Goal: Contribute content: Contribute content

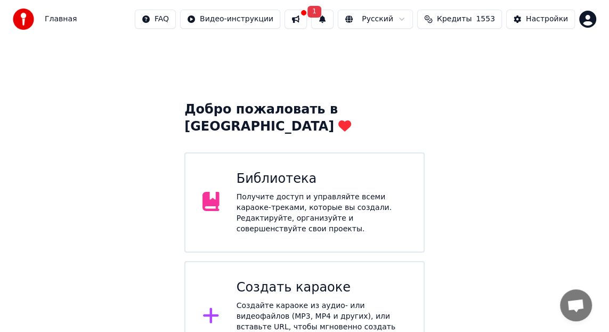
scroll to position [2, 0]
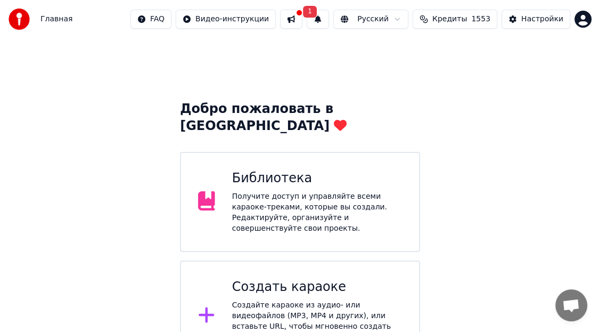
click at [203, 305] on icon at bounding box center [206, 314] width 17 height 19
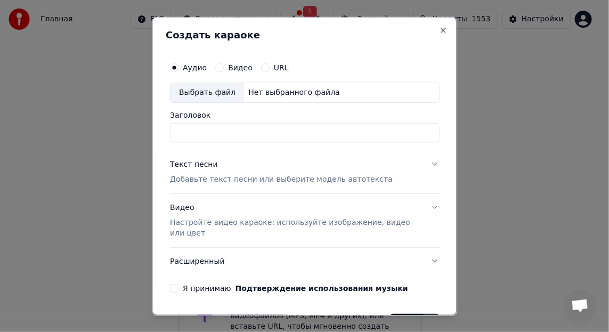
click at [181, 127] on input "Заголовок" at bounding box center [305, 132] width 270 height 19
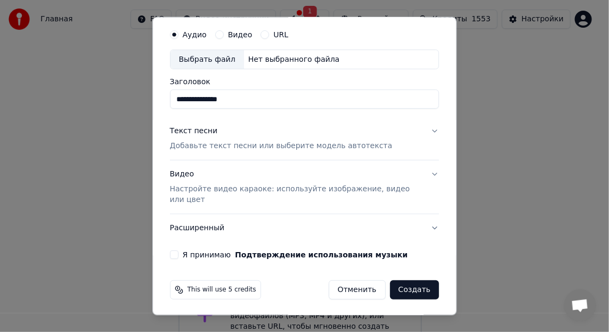
scroll to position [0, 0]
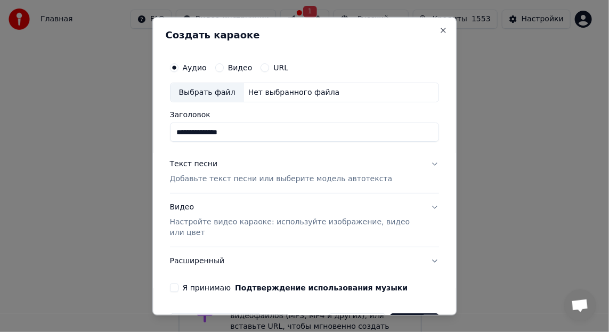
click at [195, 90] on div "Выбрать файл" at bounding box center [207, 92] width 74 height 19
type input "**********"
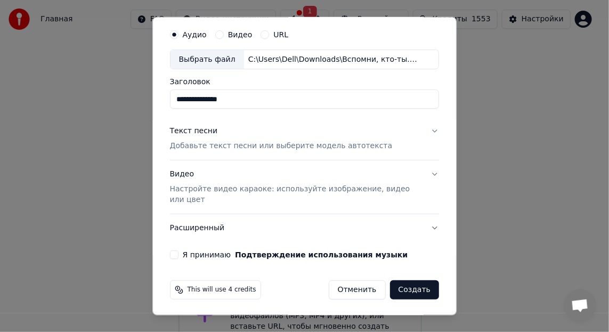
click at [173, 248] on div "**********" at bounding box center [305, 141] width 278 height 244
click at [196, 130] on div "Текст песни" at bounding box center [194, 131] width 48 height 11
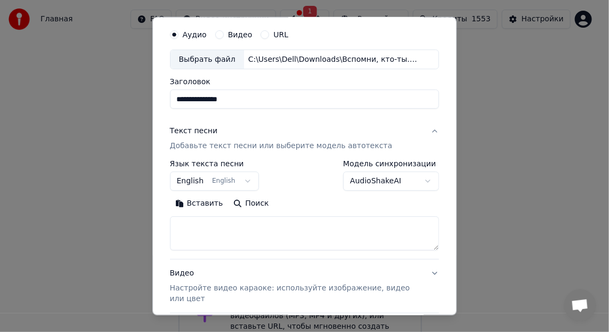
click at [200, 200] on button "Вставить" at bounding box center [199, 203] width 59 height 17
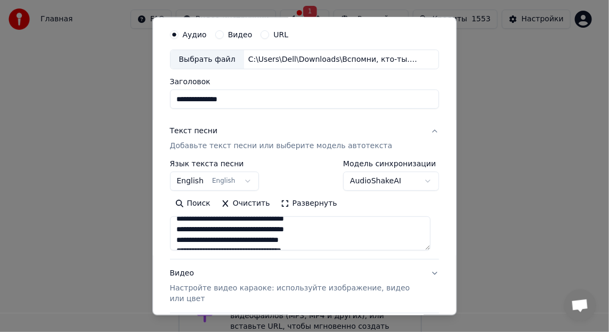
scroll to position [213, 0]
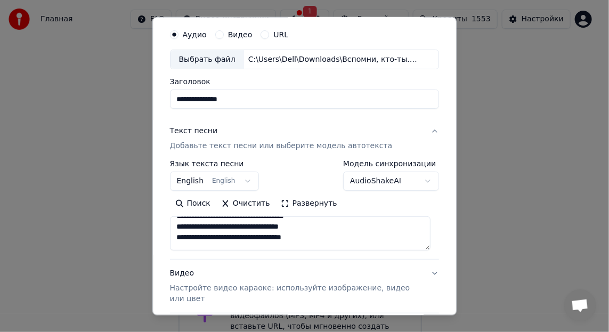
type textarea "**********"
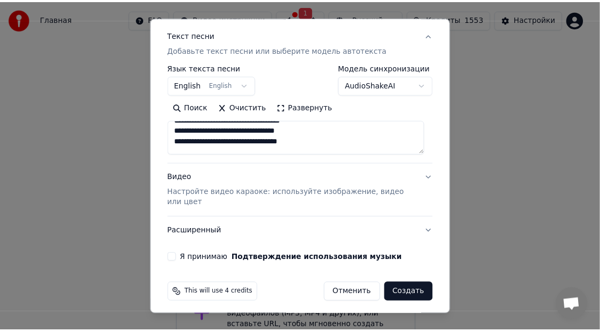
scroll to position [132, 0]
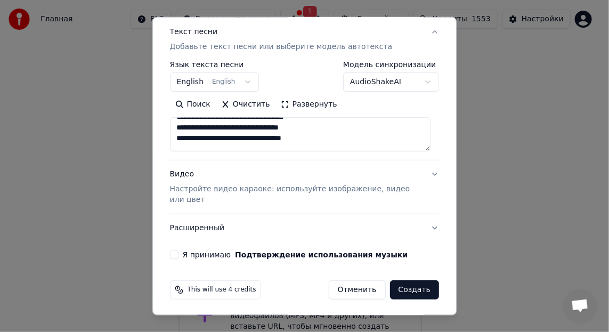
click at [172, 250] on button "Я принимаю Подтверждение использования музыки" at bounding box center [174, 254] width 9 height 9
click at [406, 288] on button "Создать" at bounding box center [414, 289] width 49 height 19
select select "**"
type textarea "**********"
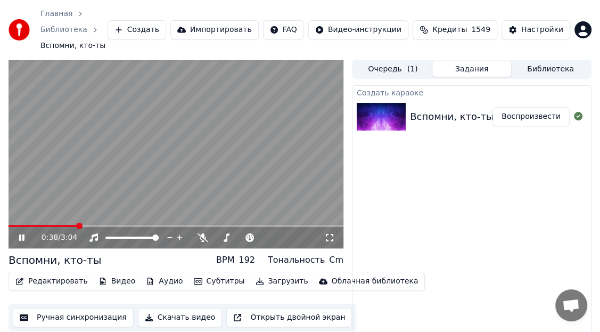
click at [540, 107] on button "Воспроизвести" at bounding box center [531, 116] width 77 height 19
click at [87, 25] on link "Библиотека" at bounding box center [63, 30] width 47 height 11
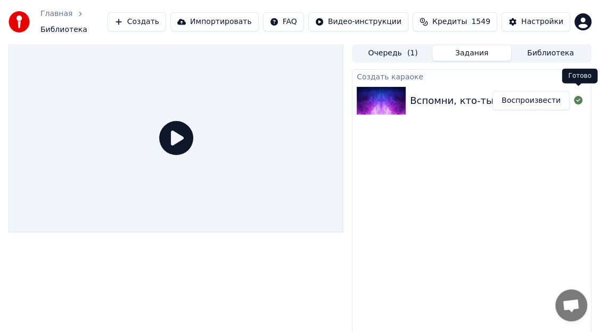
click at [164, 16] on button "Создать" at bounding box center [137, 21] width 59 height 19
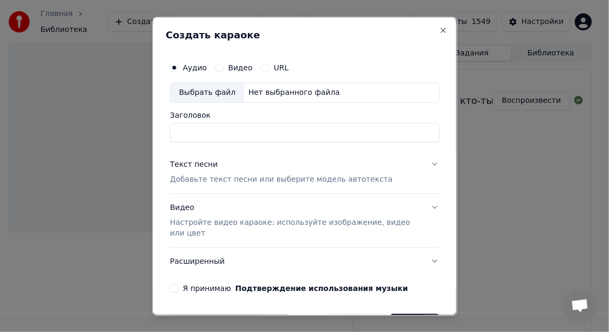
click at [198, 89] on div "Выбрать файл" at bounding box center [207, 92] width 74 height 19
click at [197, 93] on div "Выбрать файл" at bounding box center [207, 92] width 74 height 19
type input "**********"
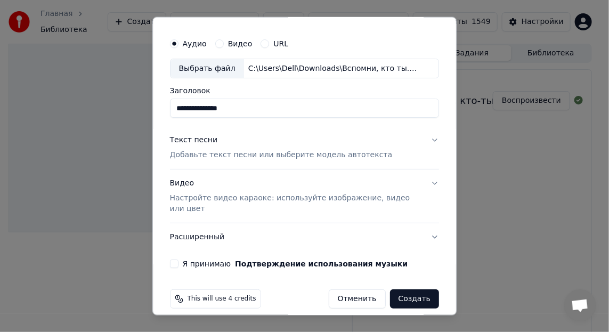
scroll to position [33, 0]
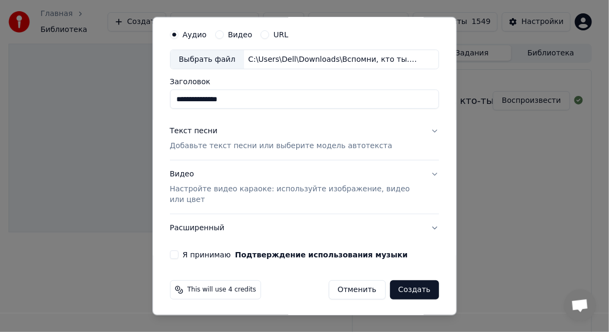
click at [203, 126] on div "Текст песни" at bounding box center [194, 131] width 48 height 11
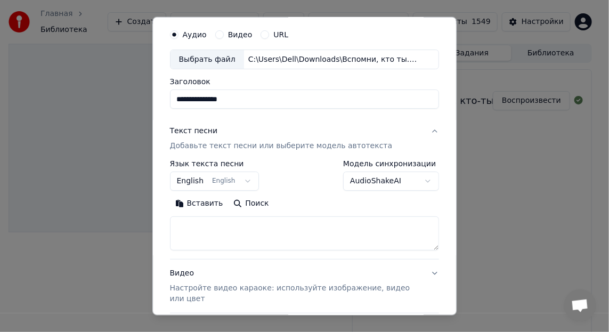
click at [201, 201] on button "Вставить" at bounding box center [199, 203] width 59 height 17
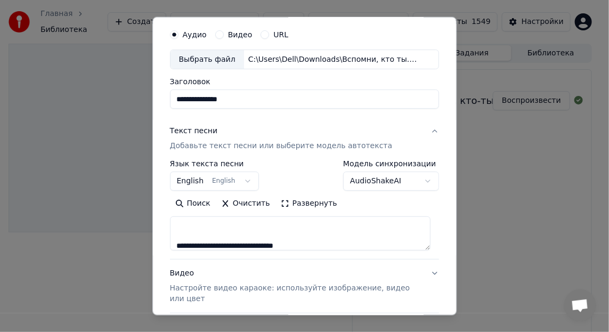
scroll to position [266, 0]
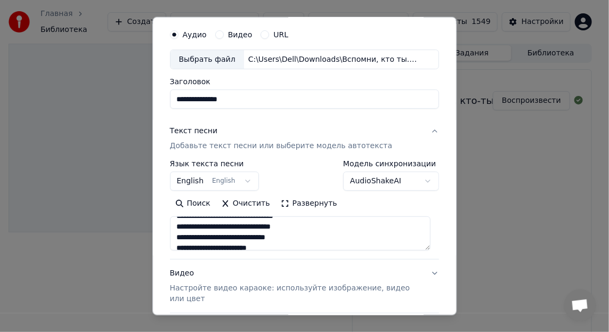
type textarea "**********"
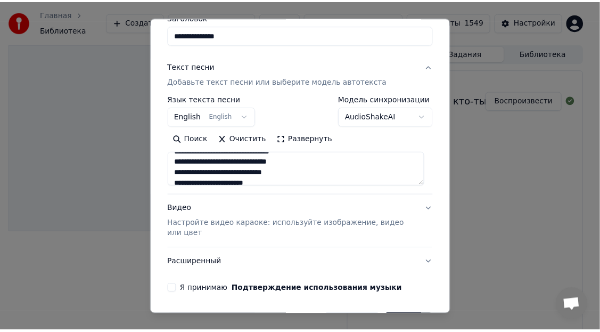
scroll to position [132, 0]
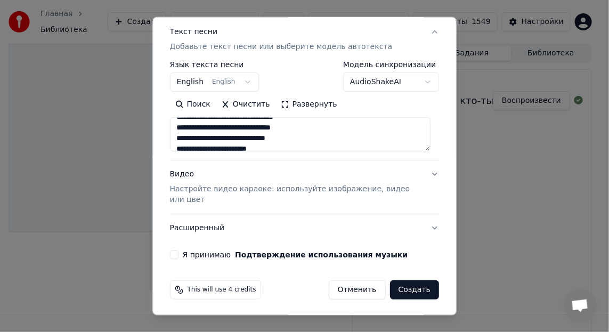
click at [173, 253] on button "Я принимаю Подтверждение использования музыки" at bounding box center [174, 254] width 9 height 9
click at [406, 289] on button "Создать" at bounding box center [414, 289] width 49 height 19
select select "**"
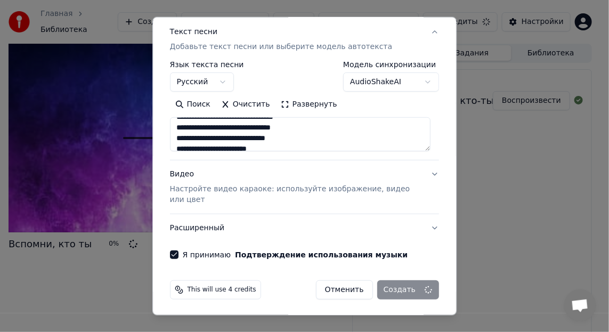
type textarea "**********"
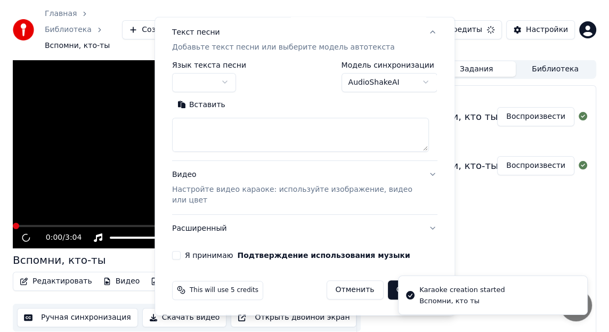
scroll to position [0, 0]
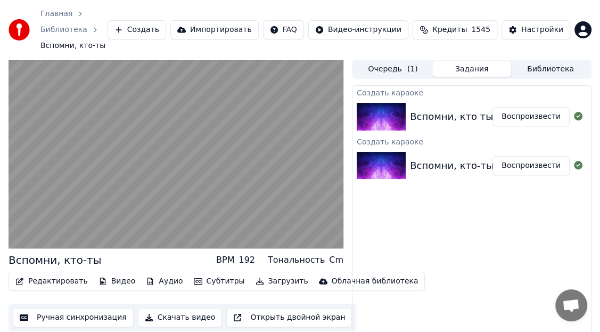
click at [537, 107] on button "Воспроизвести" at bounding box center [531, 116] width 77 height 19
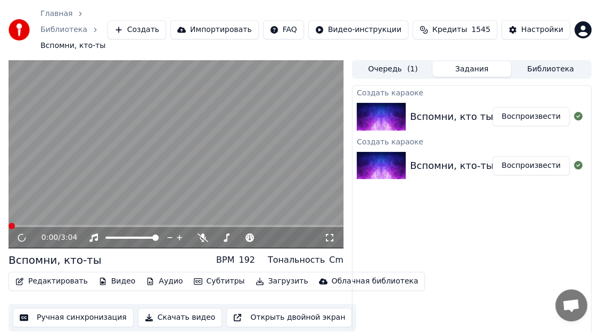
click at [537, 107] on button "Воспроизвести" at bounding box center [531, 116] width 77 height 19
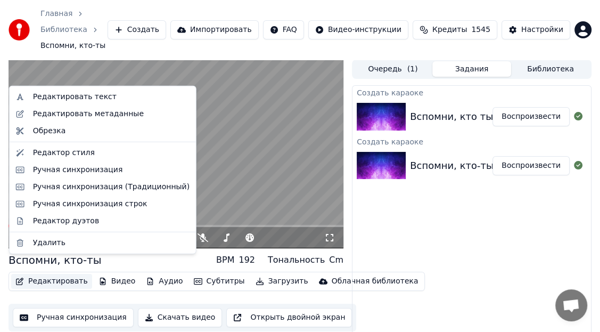
click at [54, 274] on button "Редактировать" at bounding box center [51, 281] width 81 height 15
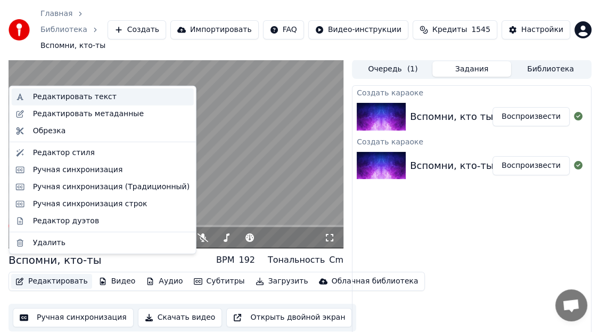
click at [87, 94] on div "Редактировать текст" at bounding box center [75, 97] width 84 height 11
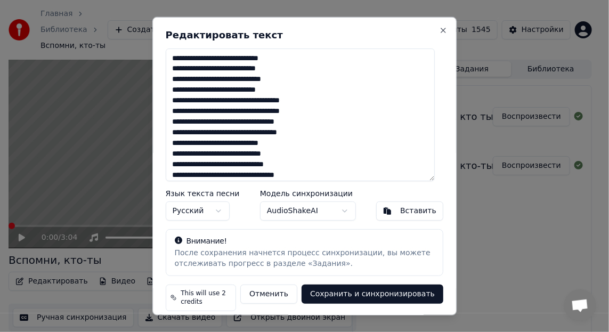
click at [287, 292] on button "Отменить" at bounding box center [268, 293] width 57 height 19
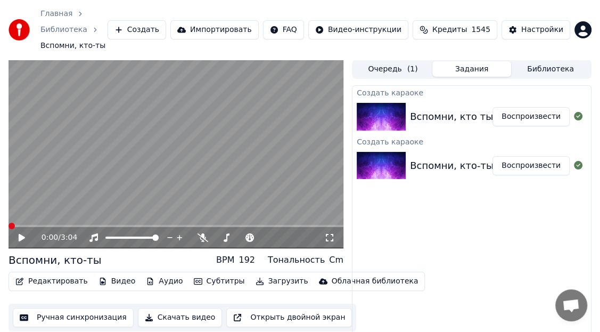
click at [22, 234] on icon at bounding box center [22, 237] width 6 height 7
click at [328, 233] on icon at bounding box center [329, 237] width 11 height 9
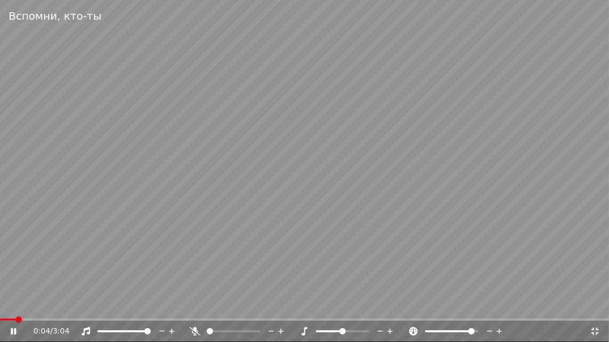
click at [474, 331] on span at bounding box center [451, 332] width 53 height 2
click at [448, 330] on div at bounding box center [462, 331] width 86 height 11
click at [450, 327] on div at bounding box center [462, 331] width 86 height 11
click at [451, 329] on div at bounding box center [462, 331] width 86 height 11
click at [462, 330] on div at bounding box center [462, 331] width 86 height 11
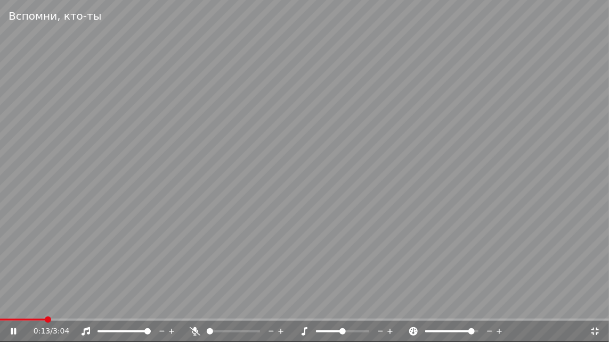
drag, startPoint x: 452, startPoint y: 329, endPoint x: 440, endPoint y: 331, distance: 11.5
click at [440, 329] on div at bounding box center [462, 331] width 86 height 11
click at [490, 331] on icon at bounding box center [490, 331] width 10 height 11
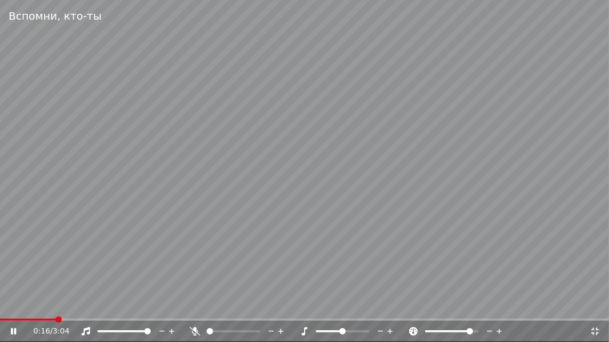
click at [490, 331] on icon at bounding box center [490, 331] width 10 height 11
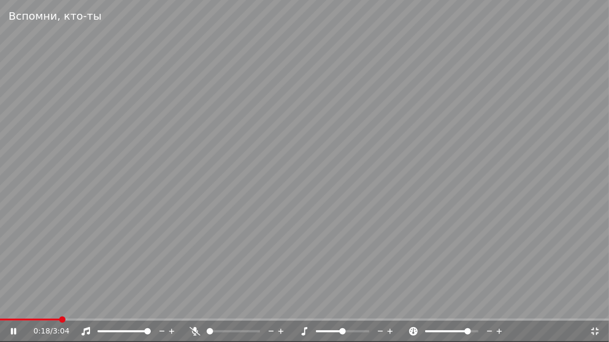
click at [490, 331] on icon at bounding box center [490, 331] width 10 height 11
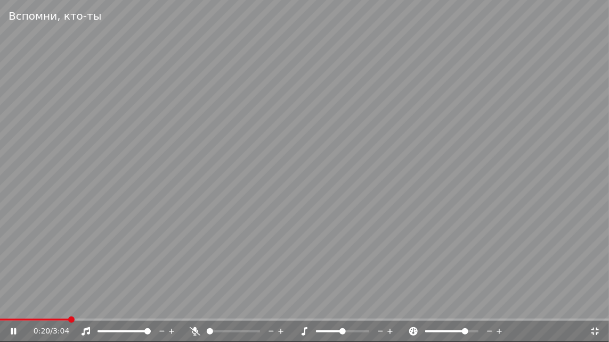
click at [596, 331] on icon at bounding box center [595, 332] width 11 height 9
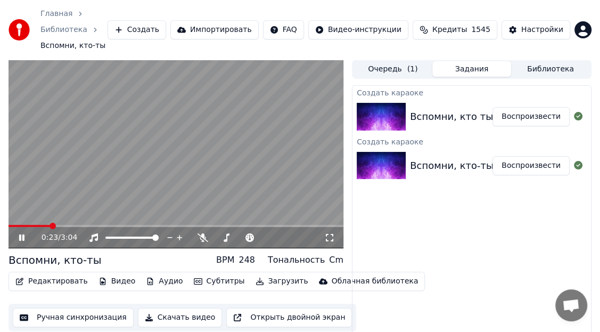
click at [530, 107] on button "Воспроизвести" at bounding box center [531, 116] width 77 height 19
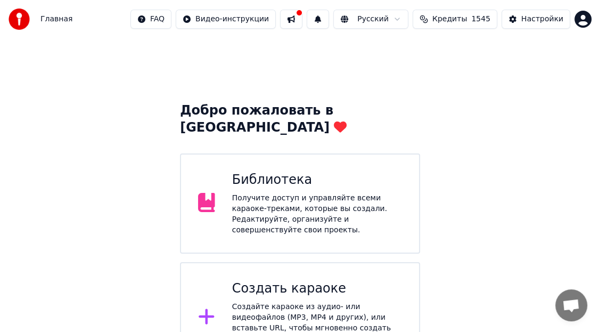
click at [282, 172] on div "Библиотека" at bounding box center [317, 180] width 170 height 17
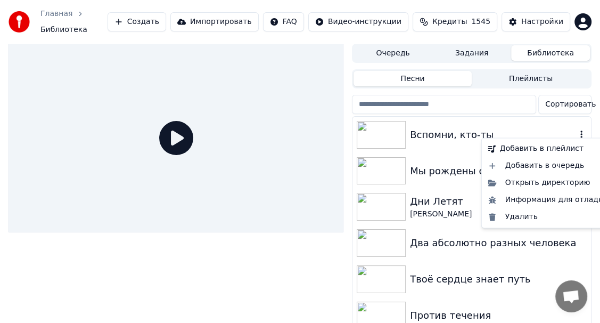
click at [576, 130] on icon "button" at bounding box center [581, 134] width 11 height 9
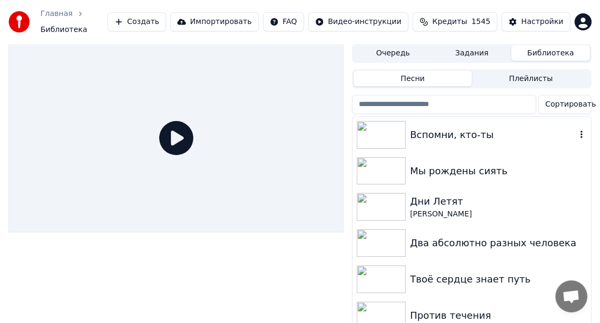
click at [576, 130] on icon "button" at bounding box center [581, 134] width 11 height 9
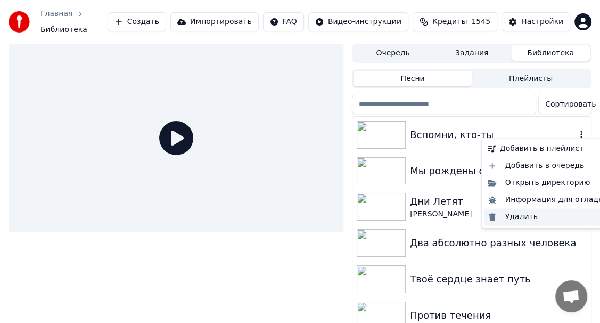
click at [520, 216] on div "Удалить" at bounding box center [548, 216] width 128 height 17
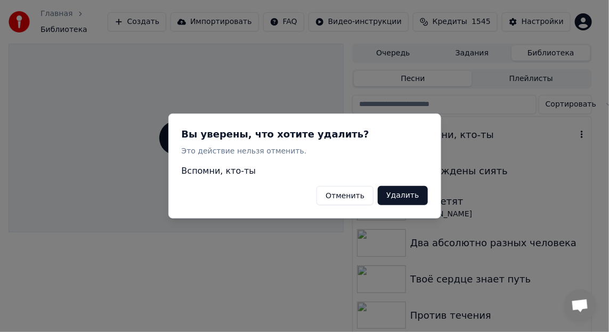
click at [413, 197] on button "Удалить" at bounding box center [403, 195] width 50 height 19
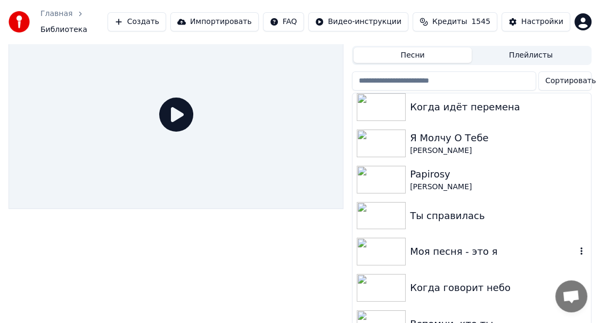
scroll to position [37, 0]
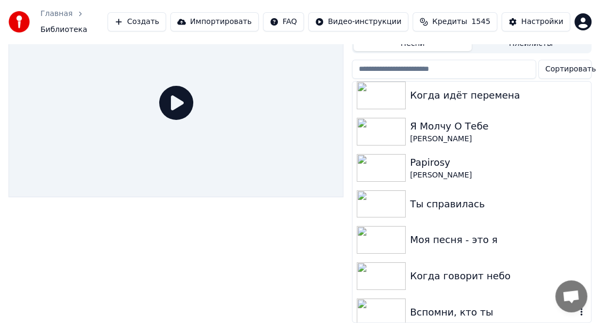
click at [575, 314] on div "Вспомни, кто ты" at bounding box center [472, 312] width 239 height 36
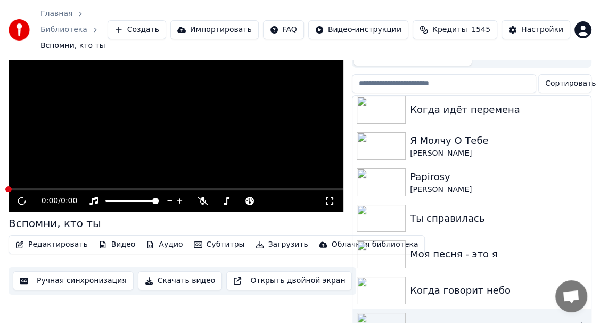
scroll to position [42, 0]
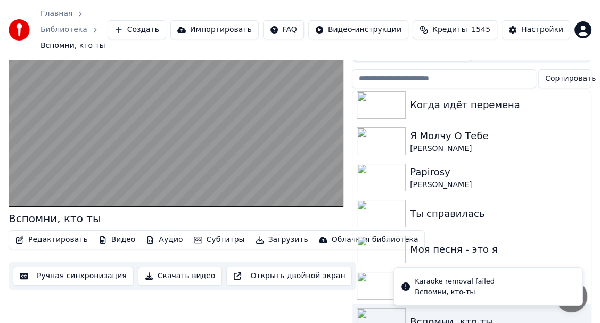
drag, startPoint x: 515, startPoint y: 314, endPoint x: 509, endPoint y: 305, distance: 11.2
click at [509, 281] on div "Главная Библиотека Вспомни, кто ты Создать Импортировать FAQ Видео-инструкции К…" at bounding box center [300, 119] width 600 height 323
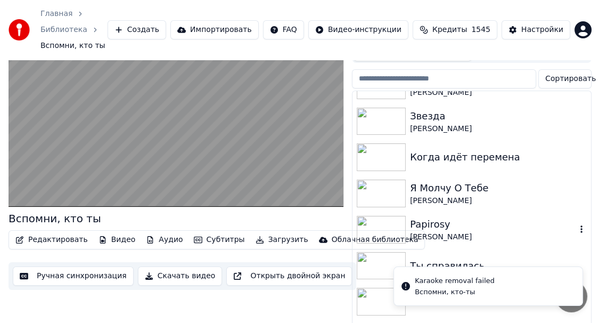
scroll to position [293, 0]
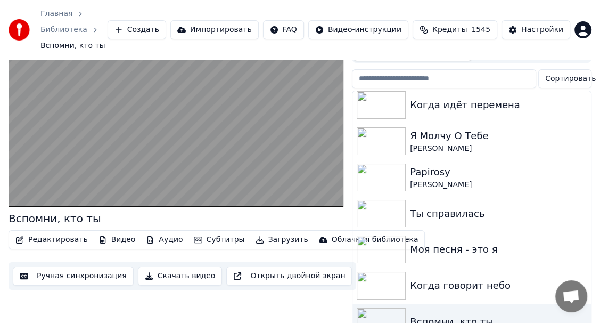
click at [575, 297] on span "Открытый чат" at bounding box center [571, 297] width 18 height 15
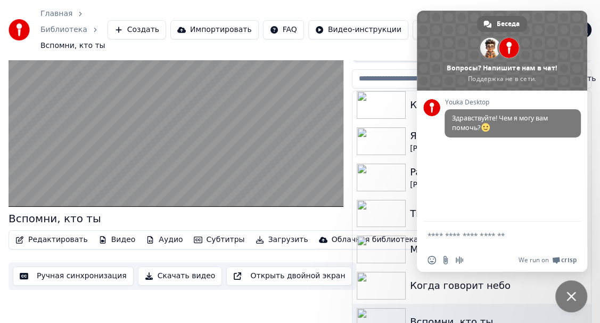
click at [571, 293] on span "Закрыть чат" at bounding box center [572, 296] width 10 height 10
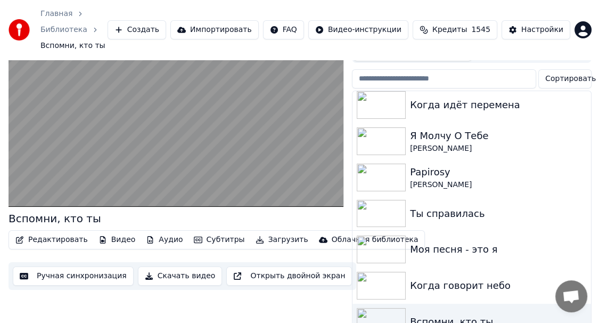
click at [571, 293] on span "Открытый чат" at bounding box center [571, 297] width 18 height 15
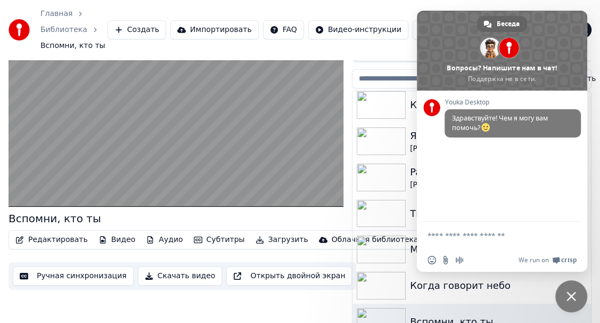
click at [572, 298] on span "Закрыть чат" at bounding box center [572, 296] width 10 height 10
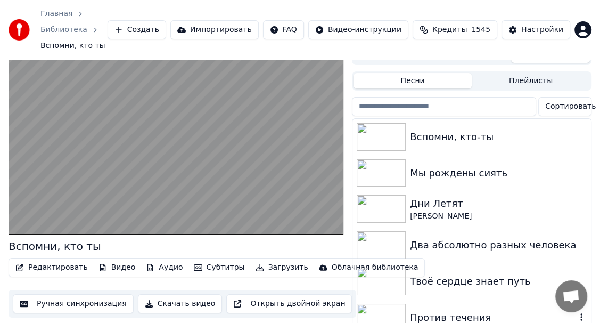
scroll to position [0, 0]
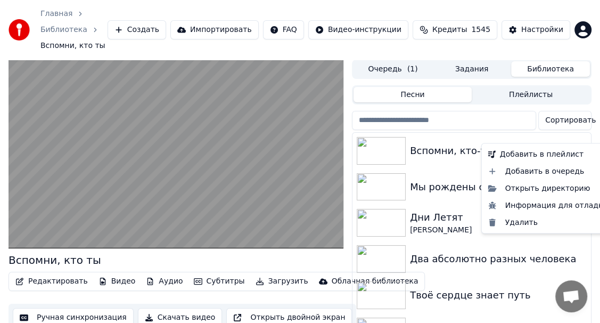
click at [576, 146] on icon "button" at bounding box center [581, 150] width 11 height 9
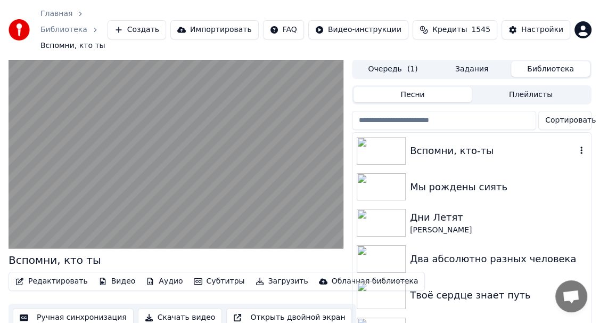
click at [581, 146] on icon "button" at bounding box center [582, 149] width 2 height 7
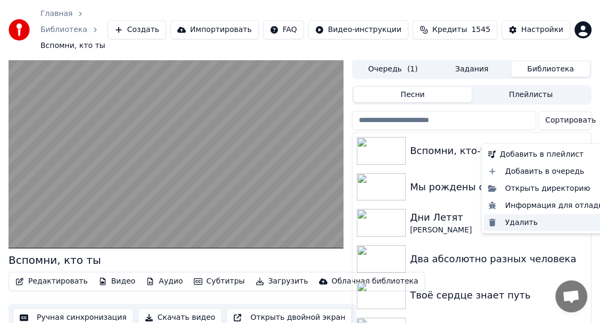
click at [513, 219] on div "Удалить" at bounding box center [548, 222] width 128 height 17
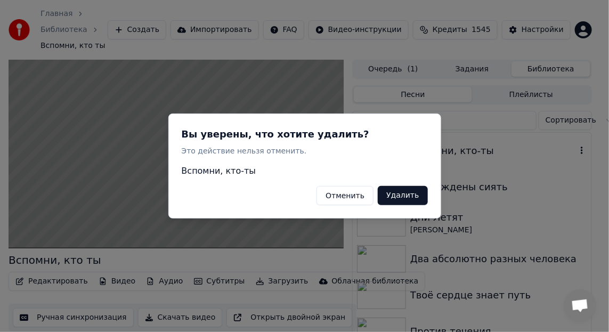
click at [404, 192] on button "Удалить" at bounding box center [403, 195] width 50 height 19
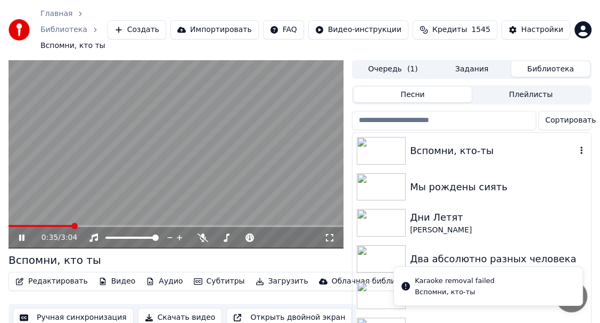
click at [166, 20] on button "Создать" at bounding box center [137, 29] width 59 height 19
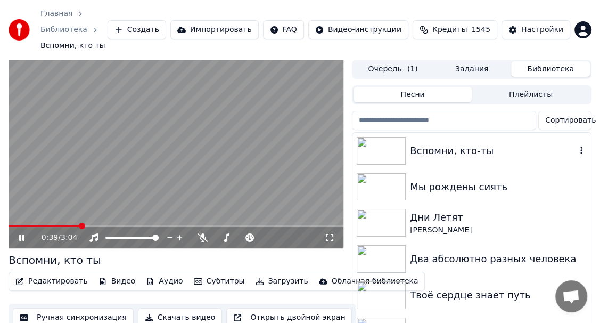
click at [21, 234] on icon at bounding box center [21, 237] width 5 height 6
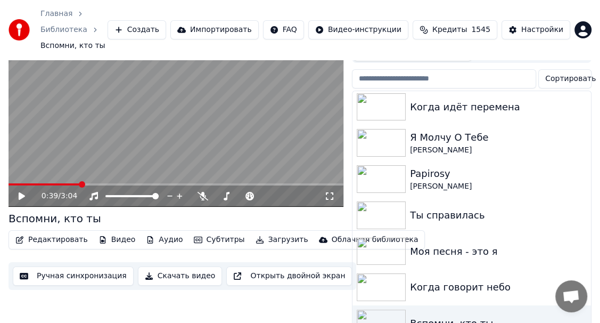
scroll to position [293, 0]
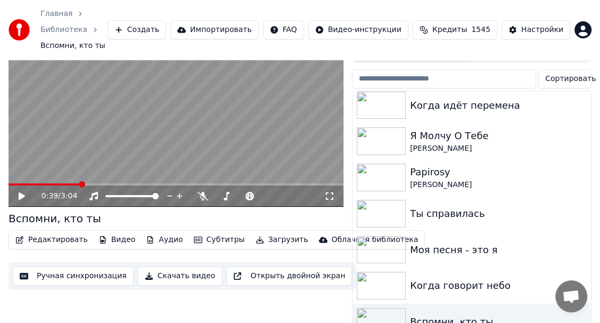
click at [568, 306] on span "Открытый чат" at bounding box center [572, 296] width 32 height 32
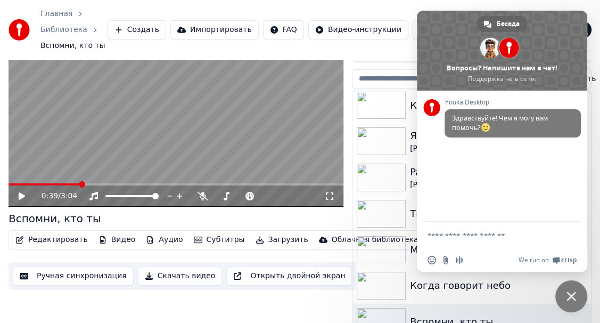
click at [569, 295] on span "Закрыть чат" at bounding box center [572, 296] width 10 height 10
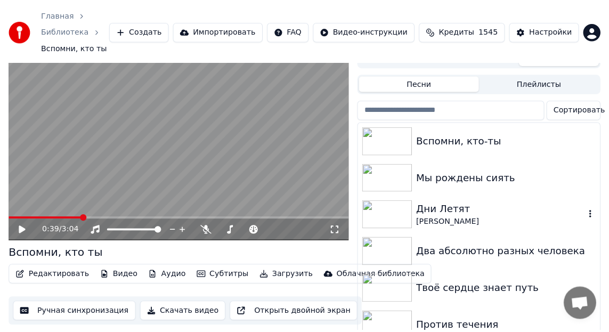
scroll to position [0, 0]
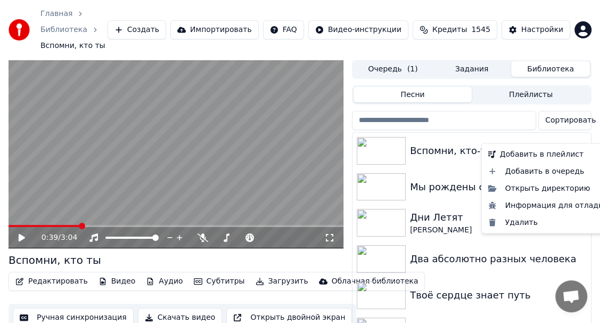
click at [576, 146] on icon "button" at bounding box center [581, 150] width 11 height 9
click at [518, 222] on div "Удалить" at bounding box center [548, 222] width 128 height 17
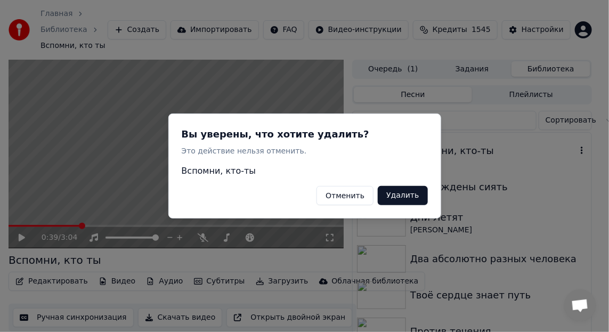
click at [412, 195] on button "Удалить" at bounding box center [403, 195] width 50 height 19
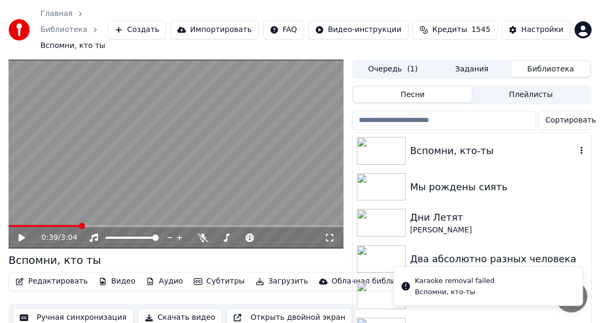
click at [163, 20] on button "Создать" at bounding box center [137, 29] width 59 height 19
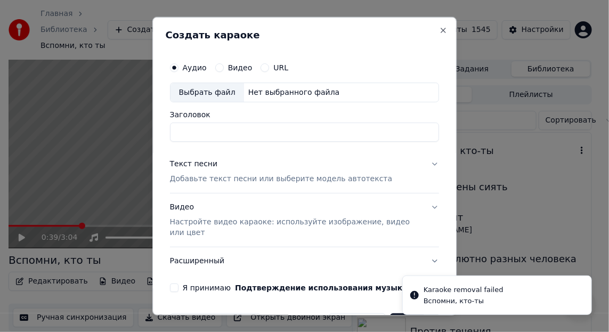
click at [194, 91] on div "Выбрать файл" at bounding box center [207, 92] width 74 height 19
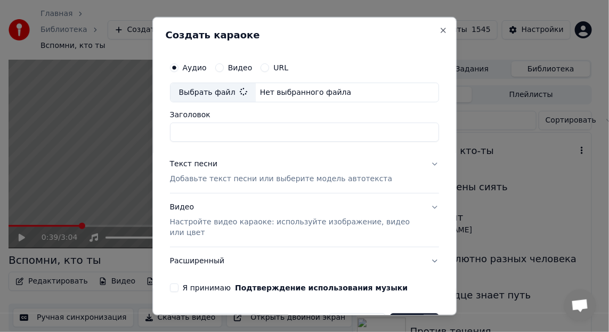
type input "**********"
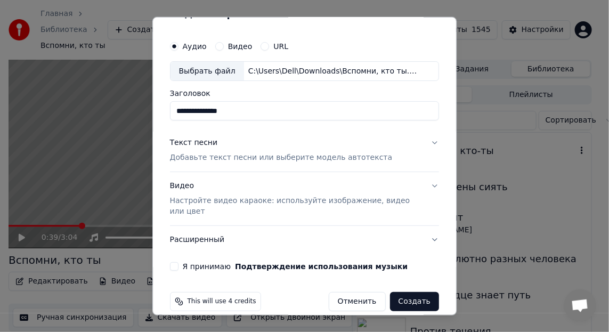
scroll to position [33, 0]
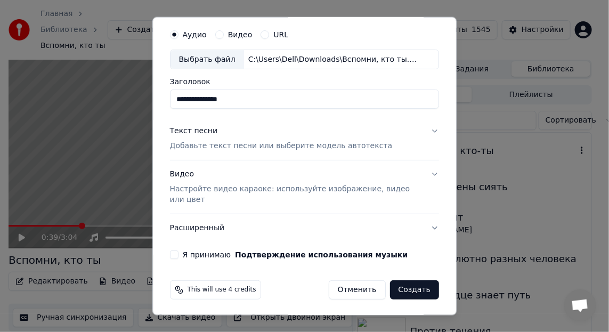
click at [196, 129] on div "Текст песни" at bounding box center [194, 131] width 48 height 11
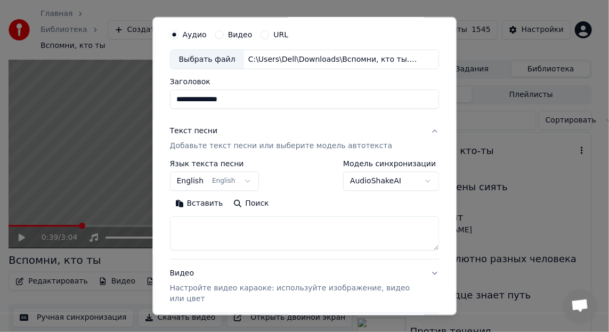
click at [200, 200] on button "Вставить" at bounding box center [199, 203] width 59 height 17
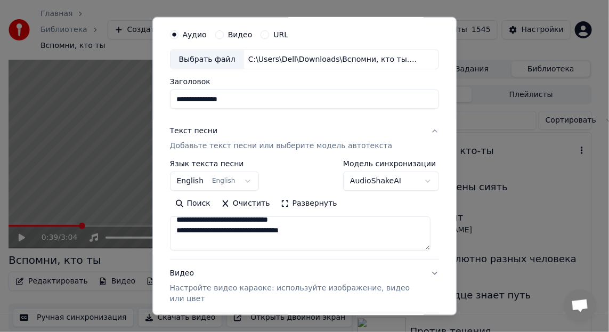
type textarea "**********"
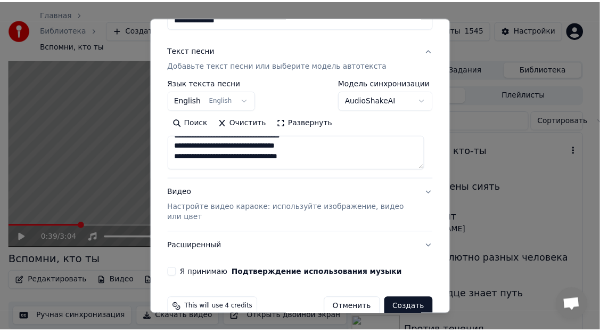
scroll to position [132, 0]
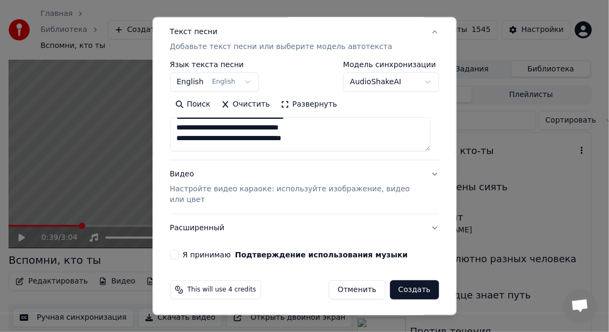
click at [175, 252] on button "Я принимаю Подтверждение использования музыки" at bounding box center [174, 254] width 9 height 9
click at [415, 289] on button "Создать" at bounding box center [414, 289] width 49 height 19
select select "**"
type textarea "**********"
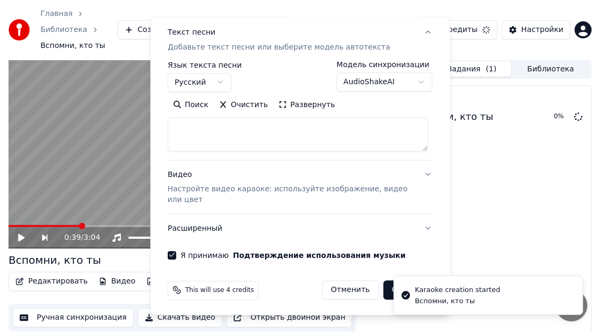
scroll to position [0, 0]
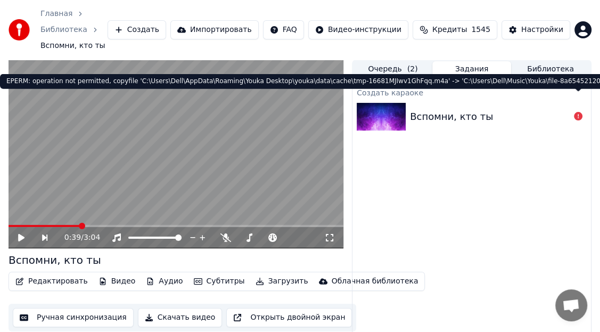
click at [576, 112] on icon at bounding box center [578, 116] width 9 height 9
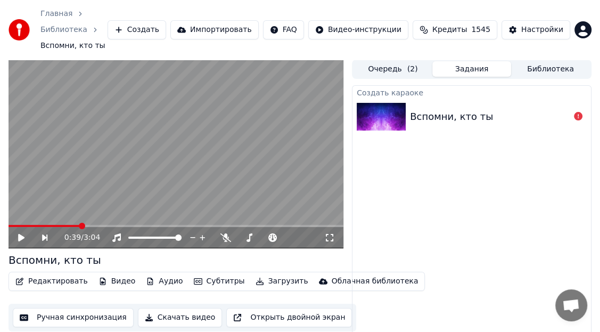
click at [576, 112] on icon at bounding box center [578, 116] width 9 height 9
click at [442, 109] on div "Вспомни, кто ты" at bounding box center [451, 116] width 83 height 15
click at [20, 234] on icon at bounding box center [21, 237] width 6 height 7
click at [20, 234] on icon at bounding box center [21, 237] width 5 height 6
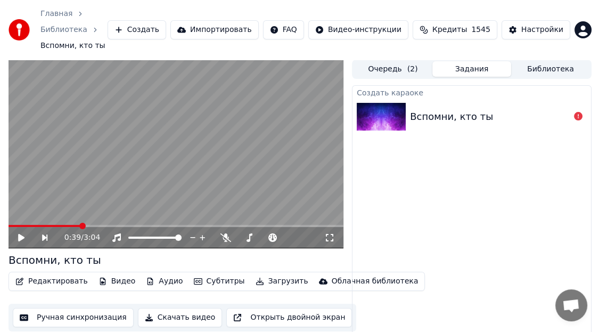
click at [20, 234] on icon at bounding box center [21, 237] width 6 height 7
click at [9, 223] on span at bounding box center [12, 226] width 6 height 6
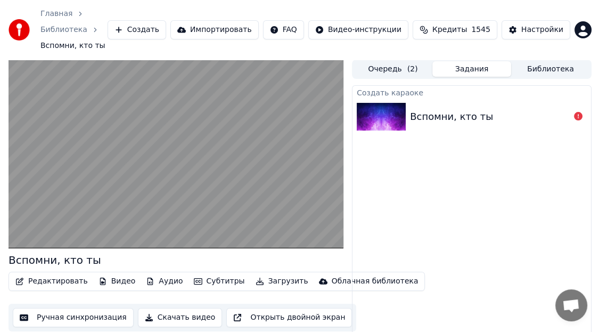
click at [396, 61] on button "Очередь ( 2 )" at bounding box center [393, 68] width 79 height 15
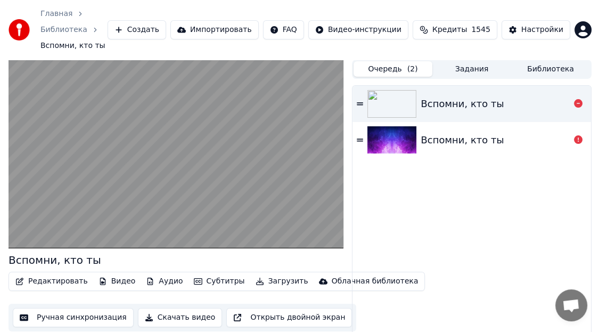
click at [478, 96] on div "Вспомни, кто ты" at bounding box center [462, 103] width 83 height 15
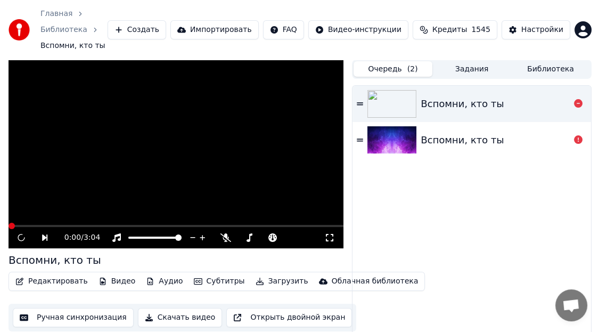
click at [478, 96] on div "Вспомни, кто ты" at bounding box center [462, 103] width 83 height 15
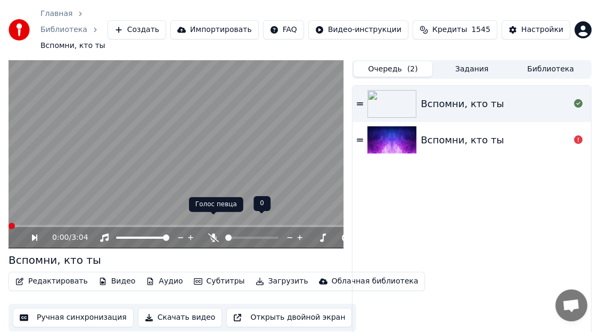
click at [212, 233] on icon at bounding box center [213, 237] width 11 height 9
click at [212, 233] on icon at bounding box center [214, 237] width 6 height 9
click at [272, 236] on span at bounding box center [251, 237] width 53 height 2
click at [254, 236] on span at bounding box center [239, 237] width 29 height 2
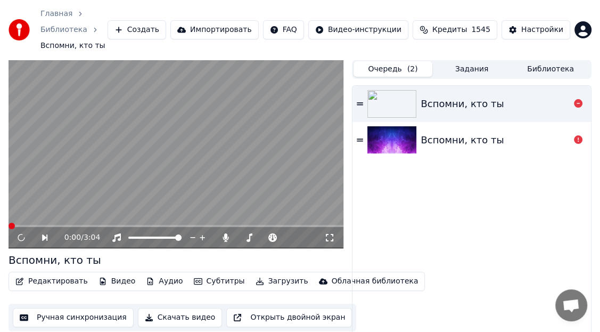
click at [433, 96] on div "Вспомни, кто ты" at bounding box center [462, 103] width 83 height 15
click at [577, 135] on icon at bounding box center [578, 139] width 9 height 9
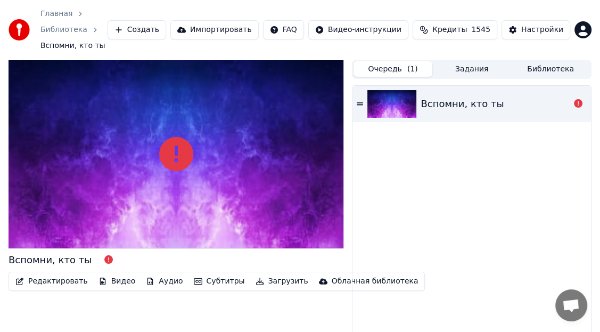
click at [487, 121] on div "Вспомни, кто ты" at bounding box center [472, 226] width 239 height 281
click at [573, 303] on span "Открытый чат" at bounding box center [571, 306] width 18 height 15
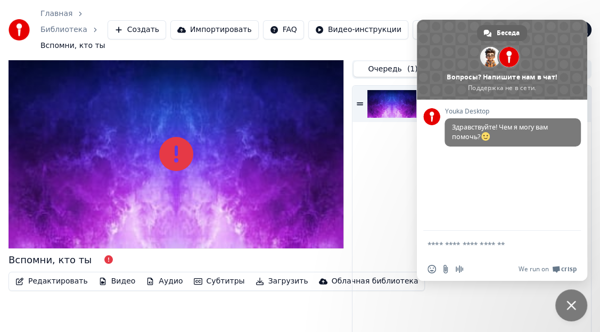
click at [466, 288] on div "Вспомни, кто ты" at bounding box center [472, 226] width 239 height 281
click at [565, 300] on span "Закрыть чат" at bounding box center [572, 305] width 32 height 32
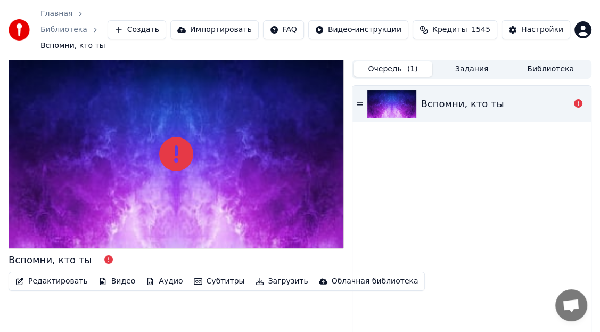
click at [555, 120] on div "Вспомни, кто ты" at bounding box center [472, 226] width 239 height 281
click at [389, 61] on button "Очередь ( 1 )" at bounding box center [393, 68] width 79 height 15
click at [87, 25] on link "Библиотека" at bounding box center [63, 30] width 47 height 11
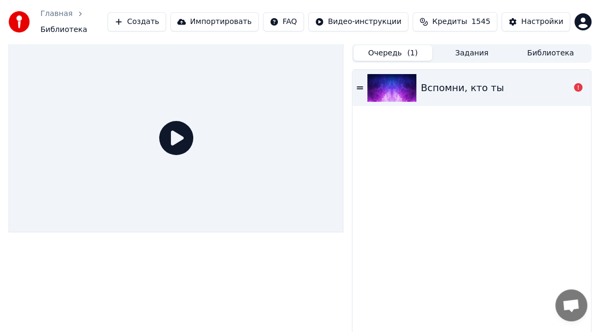
click at [87, 25] on span "Библиотека" at bounding box center [63, 30] width 47 height 11
click at [52, 17] on link "Главная" at bounding box center [56, 14] width 32 height 11
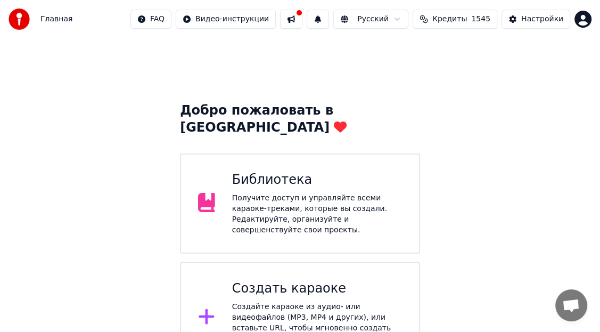
click at [265, 172] on div "Библиотека" at bounding box center [317, 180] width 170 height 17
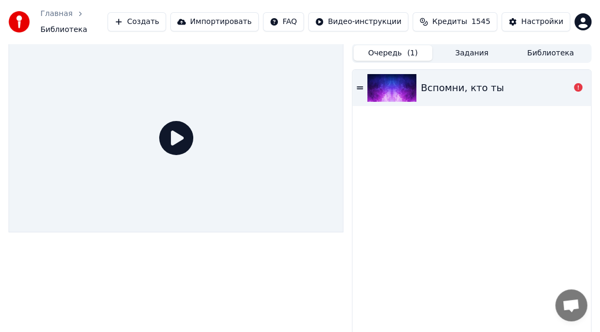
click at [87, 25] on span "Библиотека" at bounding box center [63, 30] width 47 height 11
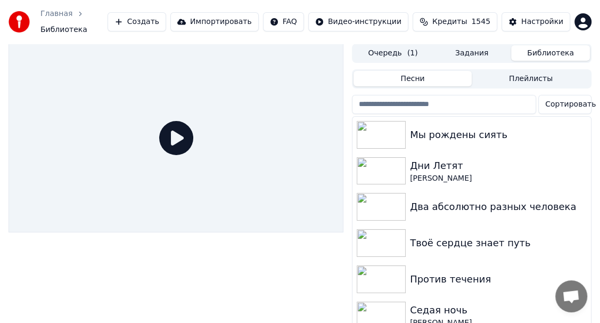
click at [550, 47] on button "Библиотека" at bounding box center [550, 52] width 79 height 15
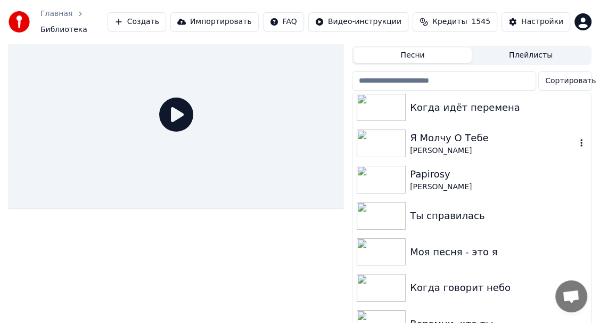
scroll to position [37, 0]
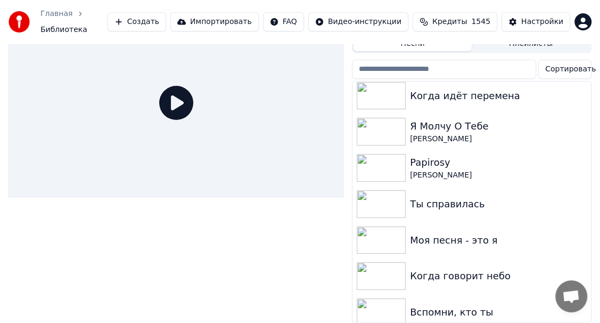
click at [576, 309] on span "Открытый чат" at bounding box center [572, 296] width 32 height 32
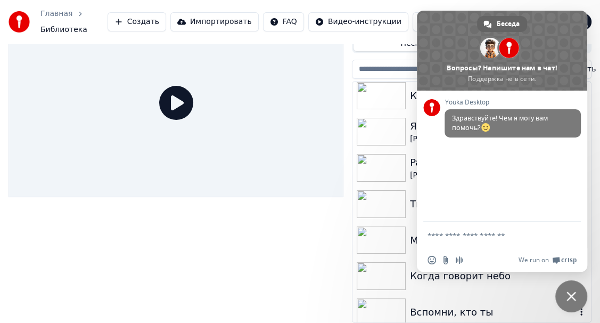
click at [576, 312] on div "Вспомни, кто ты" at bounding box center [472, 312] width 239 height 36
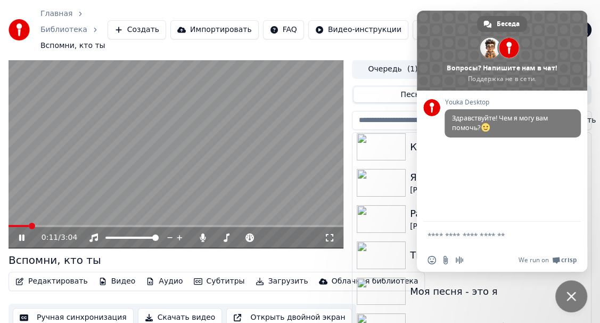
click at [166, 20] on button "Создать" at bounding box center [137, 29] width 59 height 19
click at [23, 234] on icon at bounding box center [21, 237] width 5 height 6
click at [166, 21] on button "Создать" at bounding box center [137, 29] width 59 height 19
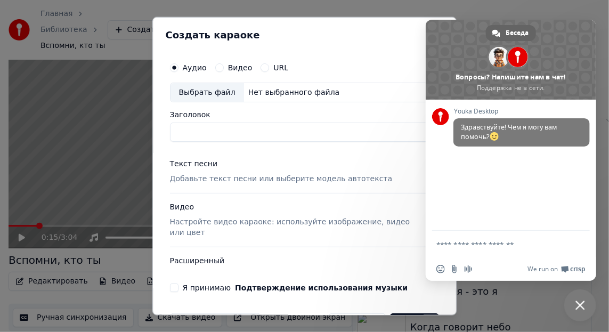
click at [216, 90] on div "Выбрать файл" at bounding box center [207, 92] width 74 height 19
type input "**********"
click at [196, 161] on div "Текст песни" at bounding box center [194, 164] width 48 height 11
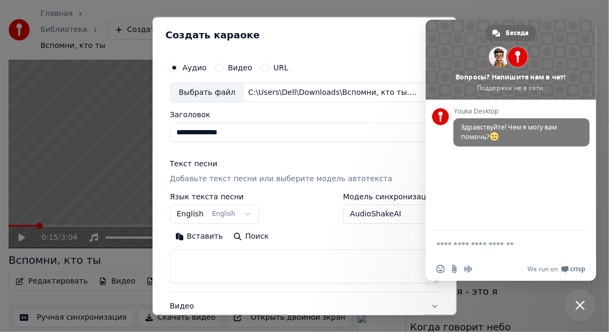
click at [204, 234] on button "Вставить" at bounding box center [199, 236] width 59 height 17
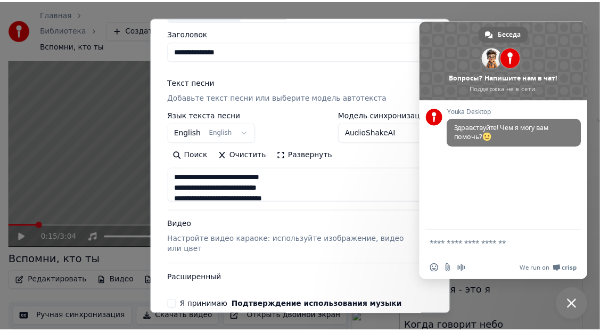
scroll to position [132, 0]
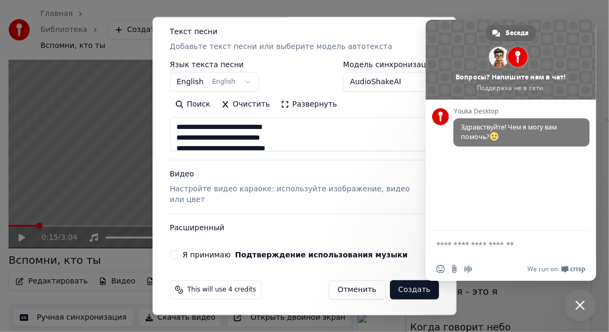
type textarea "**********"
click at [175, 251] on button "Я принимаю Подтверждение использования музыки" at bounding box center [174, 254] width 9 height 9
click at [405, 289] on button "Создать" at bounding box center [414, 289] width 49 height 19
select select "**"
type textarea "**********"
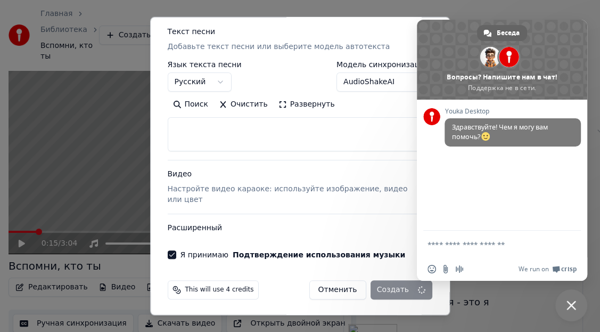
select select
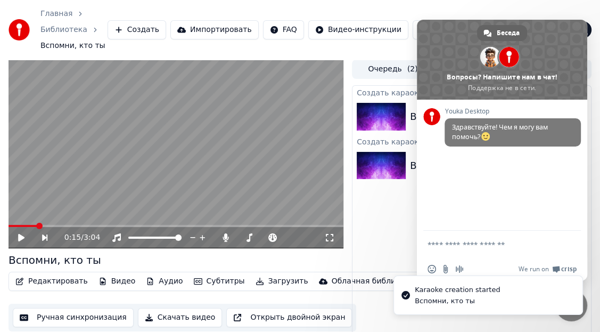
click at [395, 192] on div "Создать караоке Вспомни, кто ты 0 % Создать караоке Вспомни, кто ты" at bounding box center [472, 226] width 240 height 282
click at [398, 194] on div "Создать караоке Вспомни, кто ты 1 % Создать караоке Вспомни, кто ты" at bounding box center [472, 226] width 240 height 282
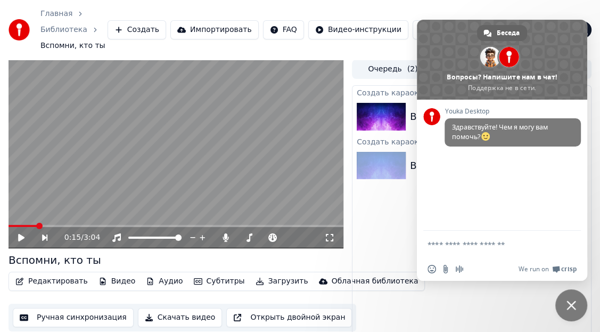
click at [573, 302] on span "Закрыть чат" at bounding box center [572, 305] width 10 height 10
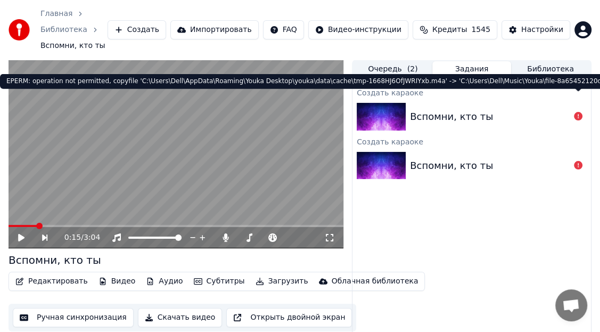
click at [570, 82] on div "EPERM: operation not permitted, copyfile 'C:\Users\Dell\AppData\Roaming\Youka D…" at bounding box center [388, 81] width 777 height 15
click at [550, 85] on div "EPERM: operation not permitted, copyfile 'C:\Users\Dell\AppData\Roaming\Youka D…" at bounding box center [388, 81] width 777 height 15
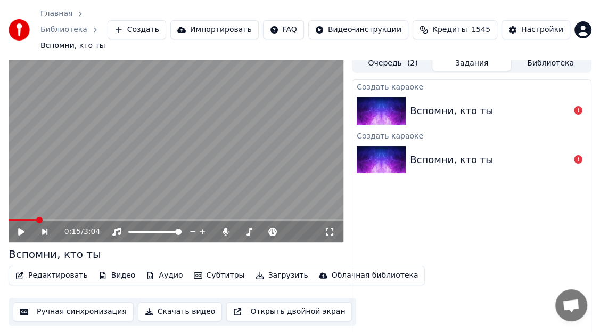
scroll to position [0, 0]
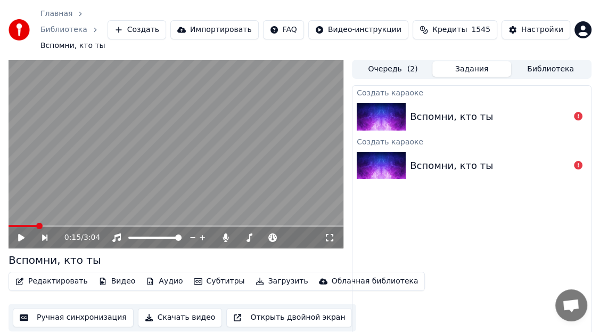
click at [166, 20] on button "Создать" at bounding box center [137, 29] width 59 height 19
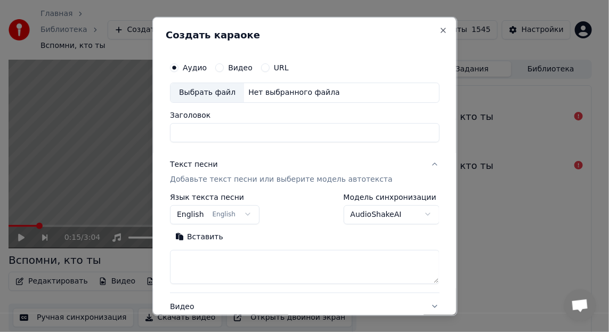
select select
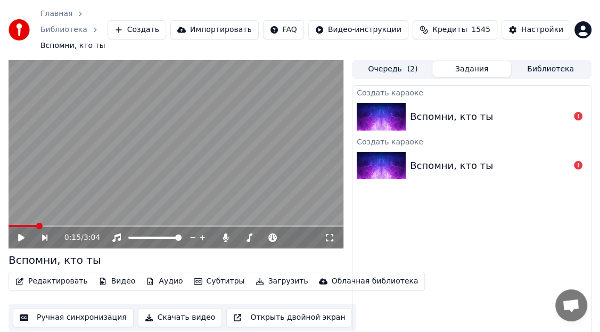
click at [87, 25] on link "Библиотека" at bounding box center [63, 30] width 47 height 11
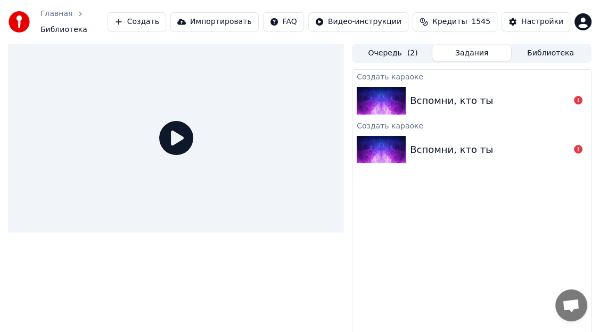
click at [102, 13] on div "Главная Библиотека" at bounding box center [58, 22] width 99 height 27
click at [568, 305] on span "Открытый чат" at bounding box center [571, 306] width 18 height 15
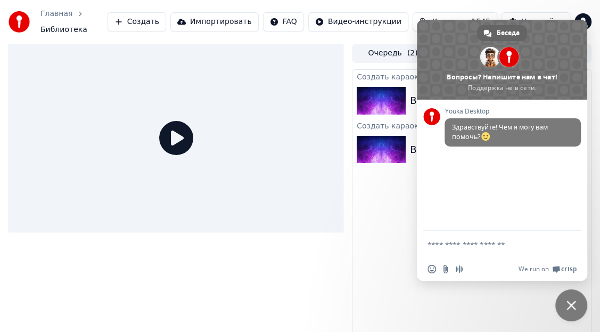
click at [434, 245] on textarea "Отправьте сообщение..." at bounding box center [491, 245] width 126 height 10
type textarea "**********"
click at [447, 244] on textarea "Отправьте сообщение..." at bounding box center [491, 245] width 126 height 10
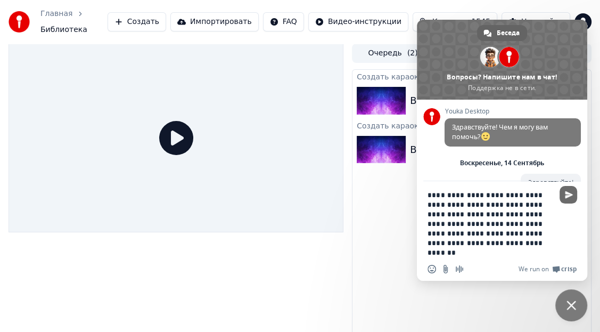
type textarea "**********"
click at [567, 198] on span "Отправить" at bounding box center [569, 195] width 8 height 8
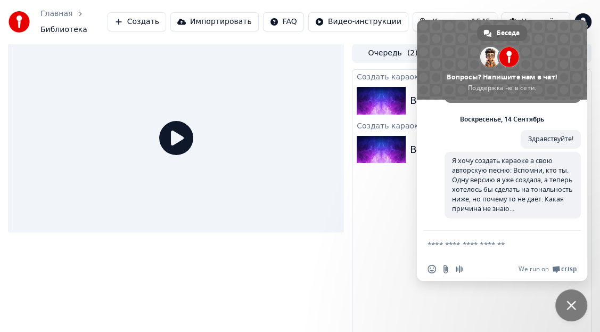
click at [571, 303] on span "Закрыть чат" at bounding box center [572, 305] width 10 height 10
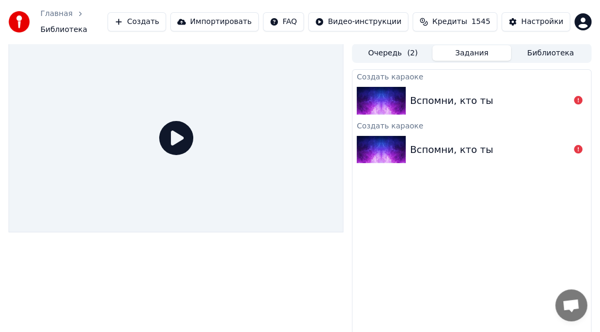
click at [577, 145] on icon at bounding box center [578, 149] width 9 height 9
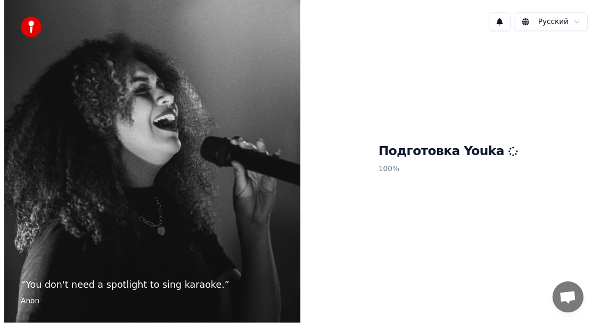
scroll to position [46, 0]
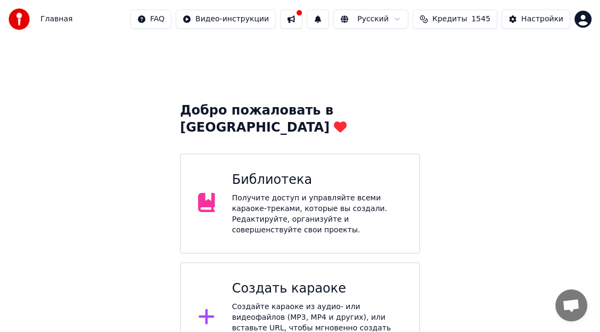
click at [271, 172] on div "Библиотека" at bounding box center [317, 180] width 170 height 17
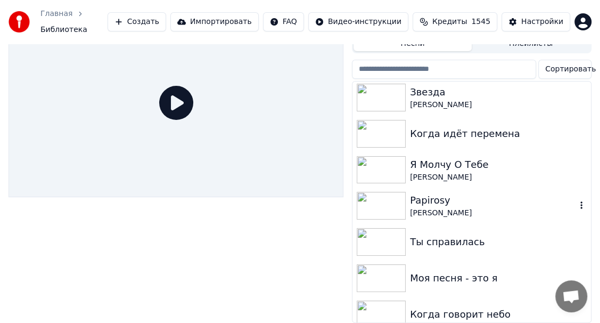
scroll to position [203, 0]
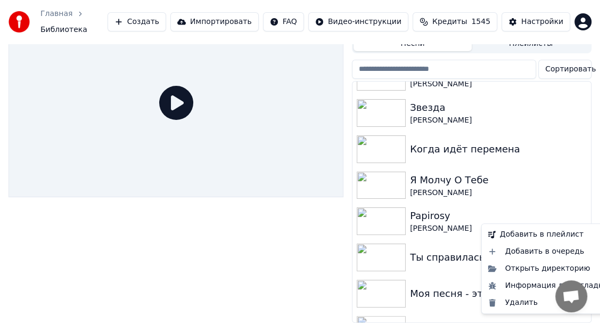
click at [576, 325] on icon "button" at bounding box center [581, 329] width 11 height 9
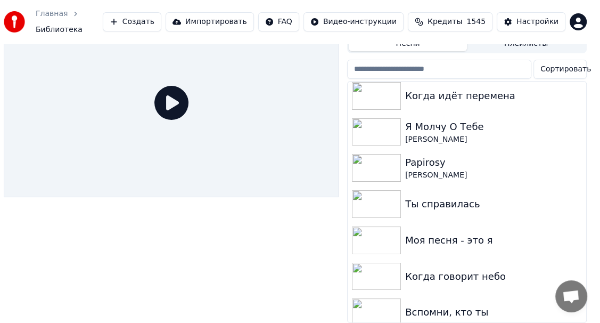
scroll to position [37, 6]
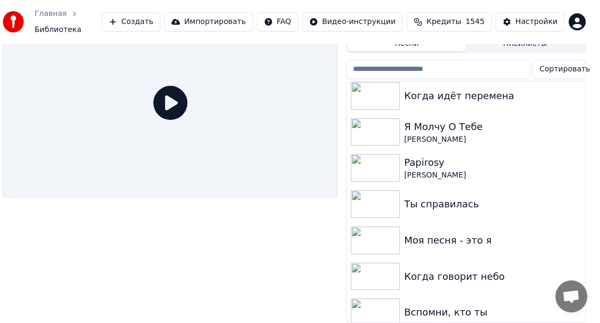
click at [573, 312] on span "Открытый чат" at bounding box center [572, 296] width 32 height 32
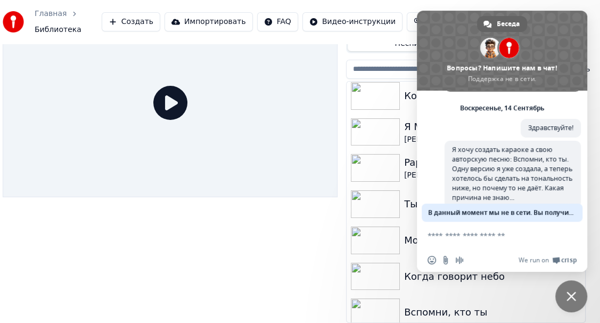
scroll to position [64, 0]
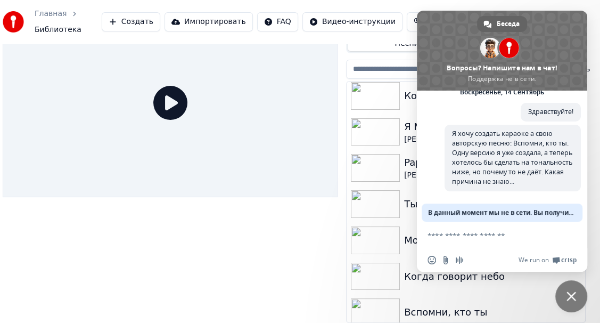
click at [574, 295] on span "Закрыть чат" at bounding box center [572, 296] width 10 height 10
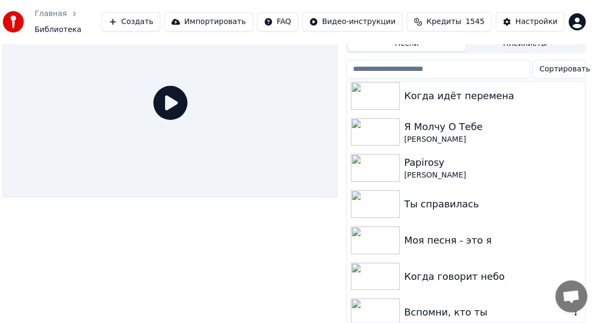
click at [574, 312] on div "Вспомни, кто ты" at bounding box center [466, 312] width 239 height 36
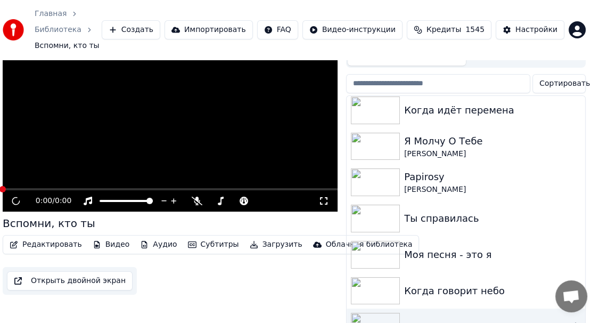
scroll to position [42, 6]
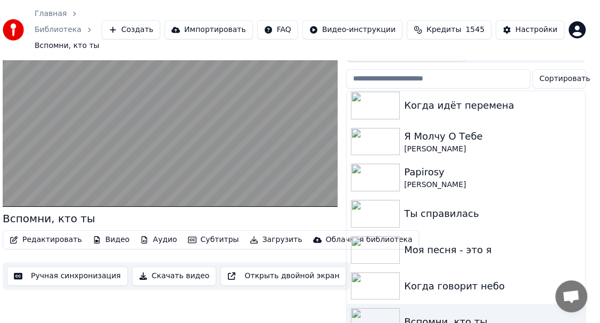
click at [571, 311] on span "Открытый чат" at bounding box center [572, 296] width 32 height 32
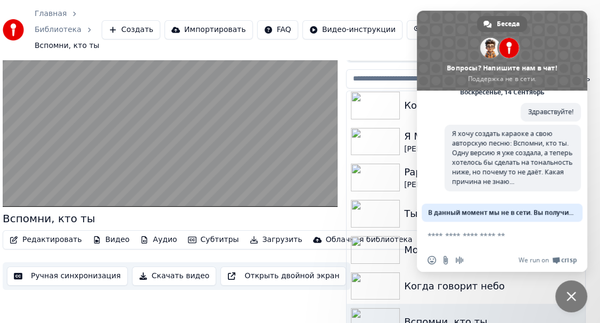
click at [571, 311] on span "Закрыть чат" at bounding box center [572, 296] width 32 height 32
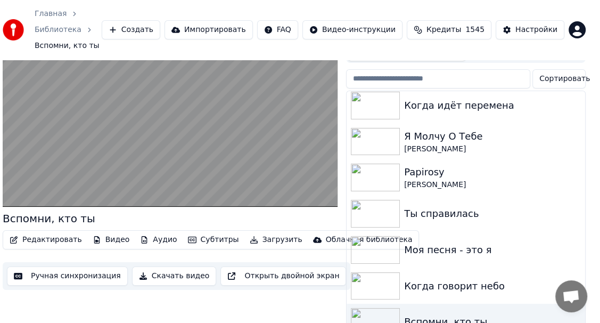
click at [571, 311] on span "Открытый чат" at bounding box center [572, 296] width 32 height 32
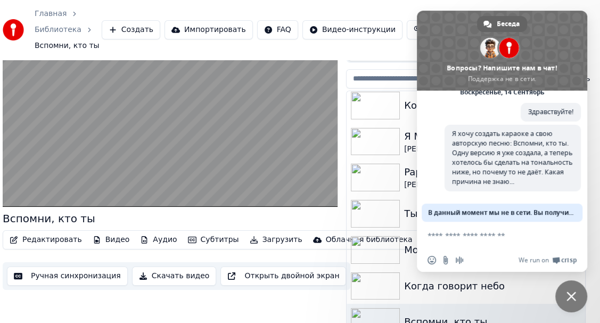
click at [571, 311] on span "Закрыть чат" at bounding box center [572, 296] width 32 height 32
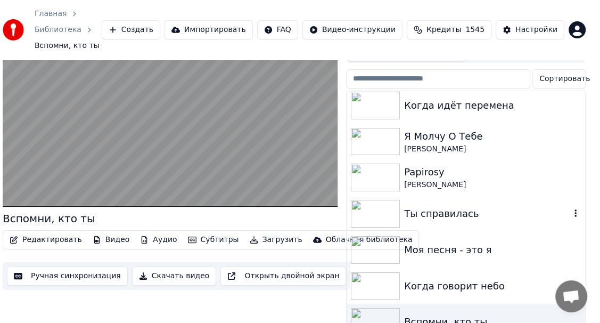
drag, startPoint x: 568, startPoint y: 297, endPoint x: 544, endPoint y: 193, distance: 106.1
click at [544, 193] on body "Главная Библиотека Вспомни, кто ты Создать Импортировать FAQ Видео-инструкции К…" at bounding box center [294, 119] width 600 height 323
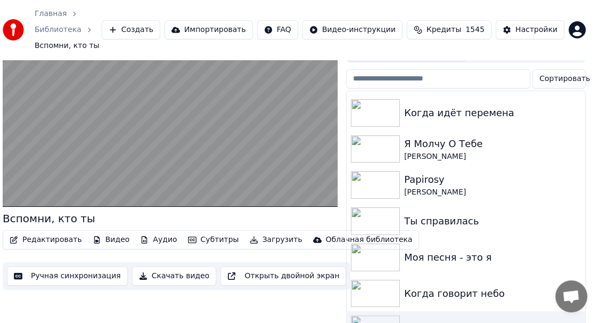
scroll to position [241, 0]
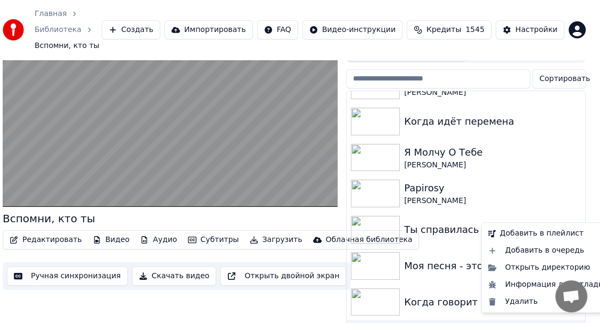
click at [520, 299] on div "Удалить" at bounding box center [548, 301] width 128 height 17
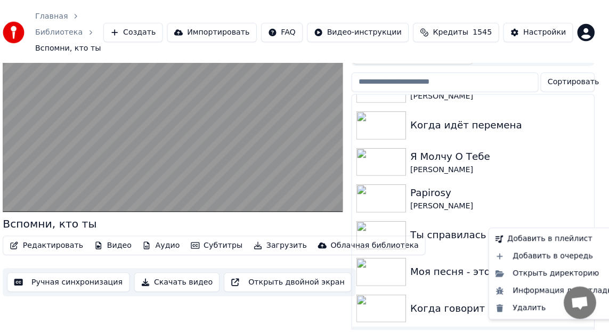
scroll to position [32, 0]
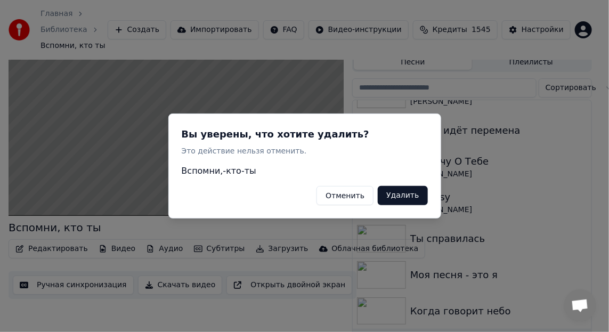
click at [404, 195] on button "Удалить" at bounding box center [403, 195] width 50 height 19
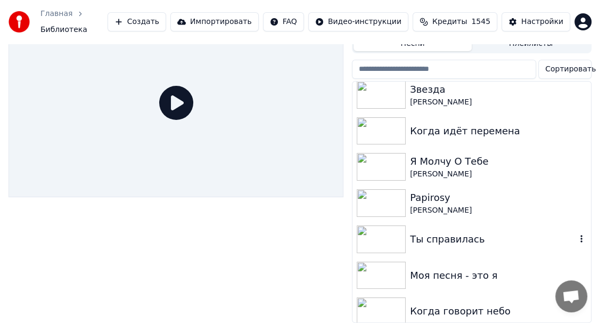
scroll to position [0, 0]
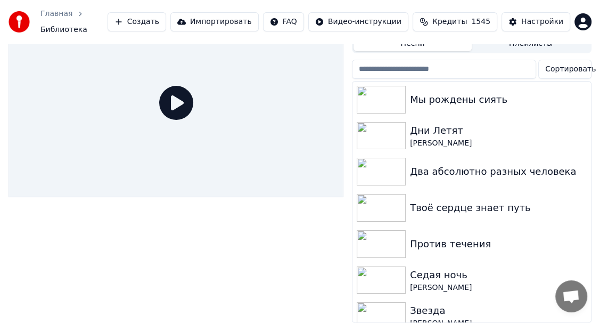
click at [165, 17] on button "Создать" at bounding box center [137, 21] width 59 height 19
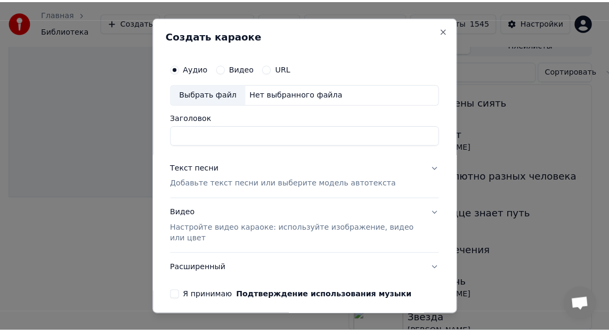
scroll to position [28, 0]
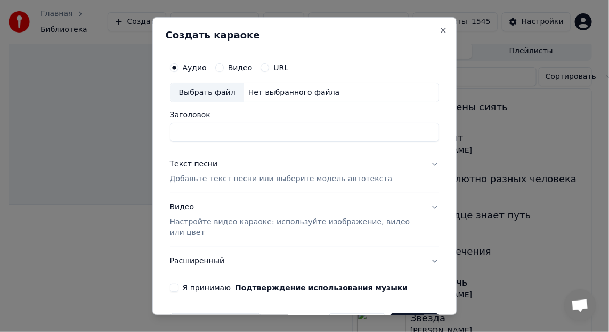
click at [198, 91] on div "Выбрать файл" at bounding box center [207, 92] width 74 height 19
type input "**********"
click at [191, 162] on div "Текст песни" at bounding box center [194, 164] width 48 height 11
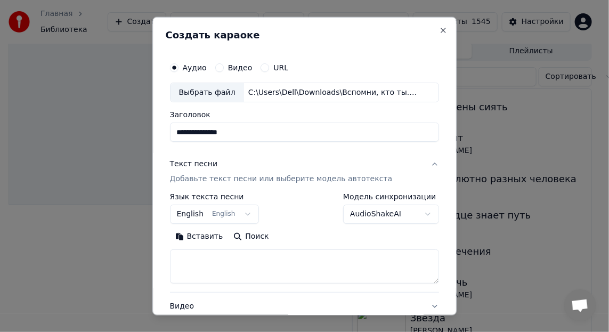
click at [199, 234] on button "Вставить" at bounding box center [199, 236] width 59 height 17
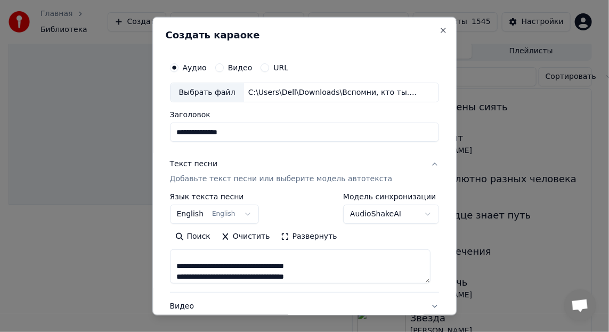
scroll to position [213, 0]
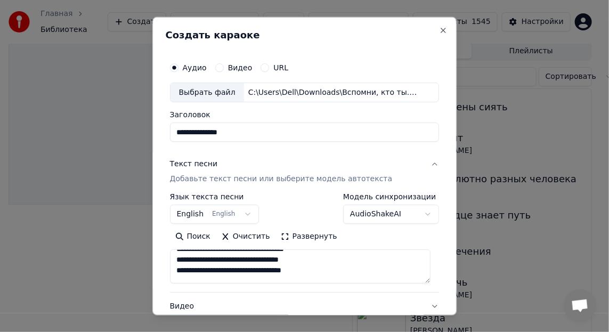
type textarea "**********"
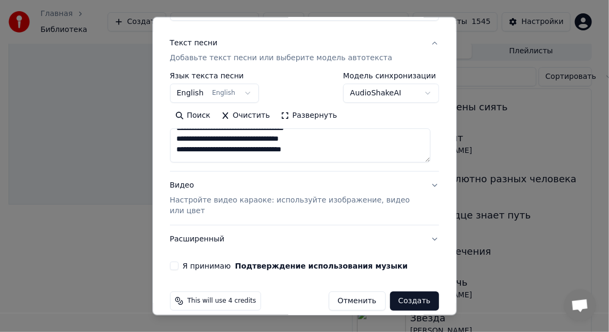
scroll to position [132, 0]
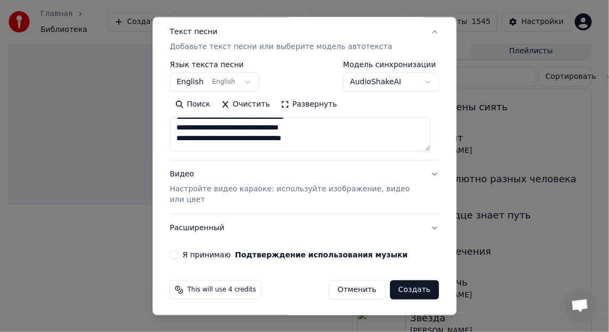
click at [173, 252] on button "Я принимаю Подтверждение использования музыки" at bounding box center [174, 254] width 9 height 9
click at [406, 289] on button "Создать" at bounding box center [414, 289] width 49 height 19
select select "**"
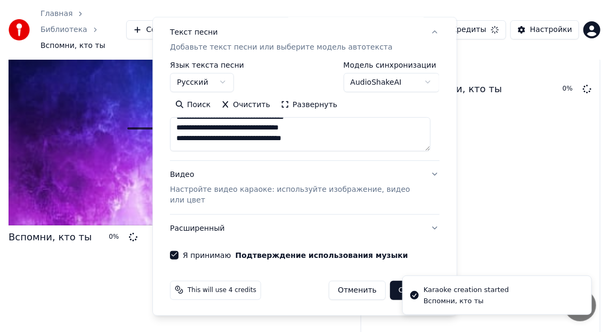
type textarea "**********"
select select
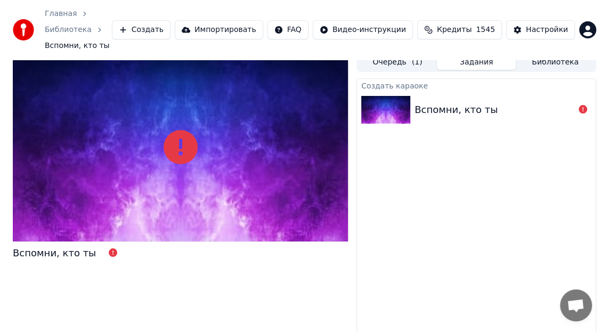
scroll to position [0, 0]
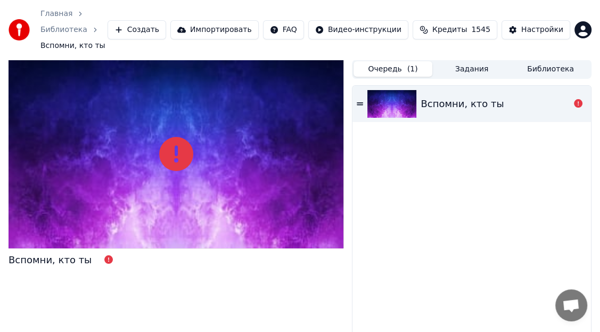
click at [380, 61] on button "Очередь ( 1 )" at bounding box center [393, 68] width 79 height 15
click at [541, 25] on div "Настройки" at bounding box center [542, 30] width 42 height 11
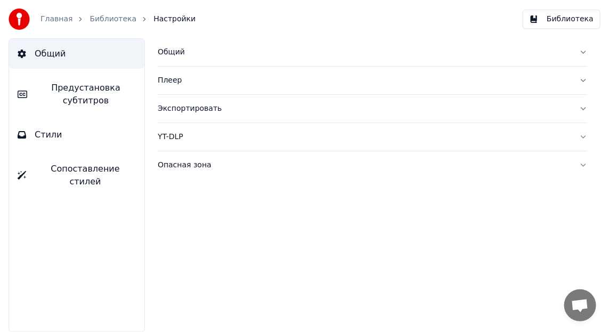
click at [581, 49] on button "Общий" at bounding box center [373, 52] width 430 height 28
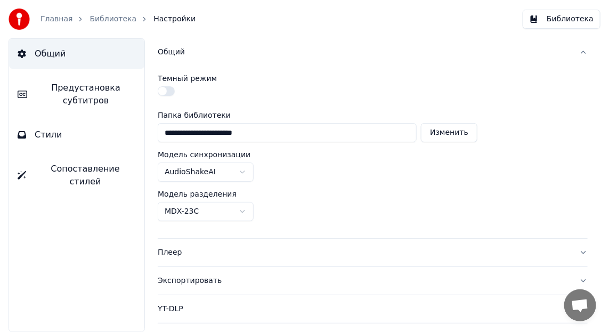
click at [575, 48] on button "Общий" at bounding box center [373, 52] width 430 height 28
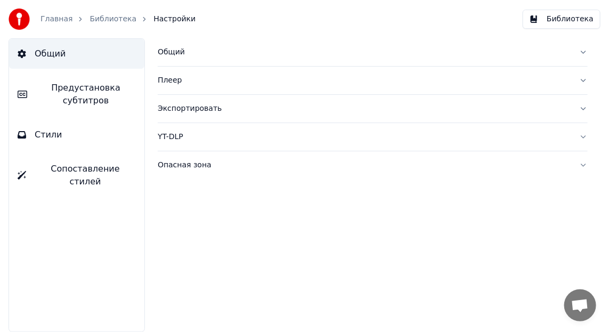
click at [581, 78] on button "Плеер" at bounding box center [373, 81] width 430 height 28
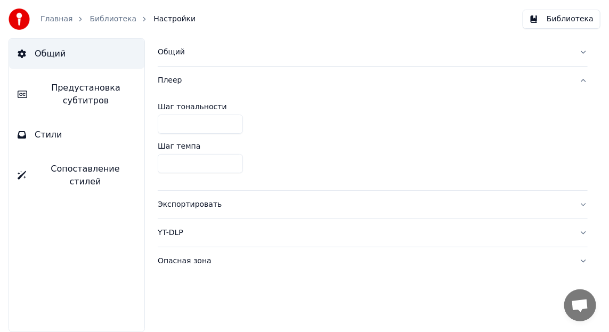
click at [461, 227] on div "YT-DLP" at bounding box center [364, 232] width 413 height 11
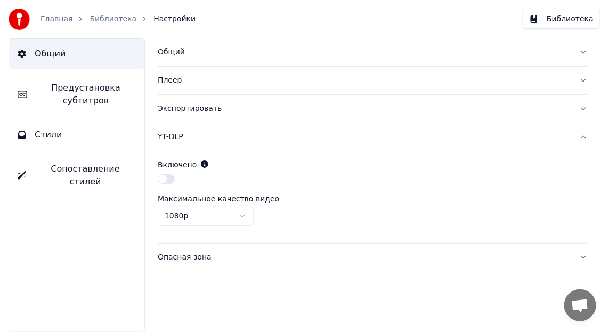
click at [153, 18] on span "Настройки" at bounding box center [174, 19] width 42 height 11
click at [113, 19] on link "Библиотека" at bounding box center [112, 19] width 47 height 11
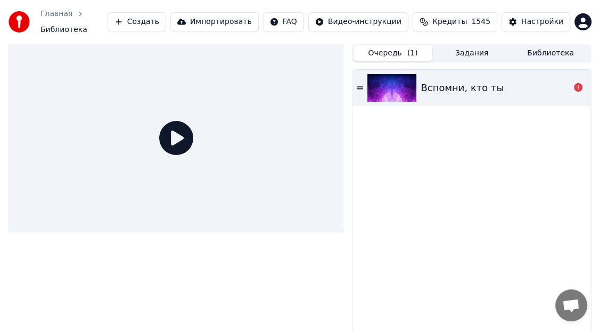
click at [395, 45] on button "Очередь ( 1 )" at bounding box center [393, 52] width 79 height 15
click at [358, 84] on icon at bounding box center [360, 87] width 6 height 7
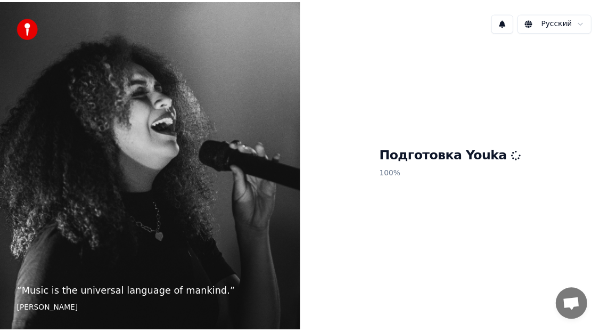
scroll to position [64, 0]
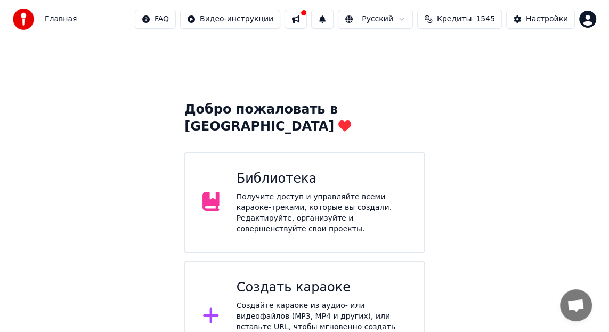
scroll to position [2, 0]
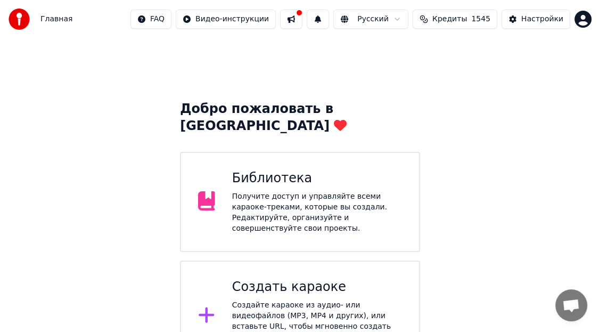
click at [204, 307] on icon at bounding box center [206, 314] width 15 height 15
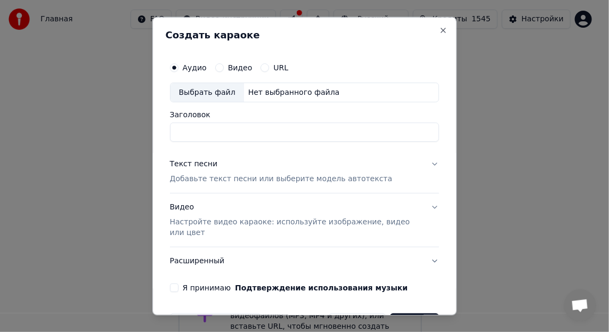
click at [205, 89] on div "Выбрать файл" at bounding box center [207, 92] width 74 height 19
type input "**********"
click at [200, 161] on div "Текст песни" at bounding box center [194, 164] width 48 height 11
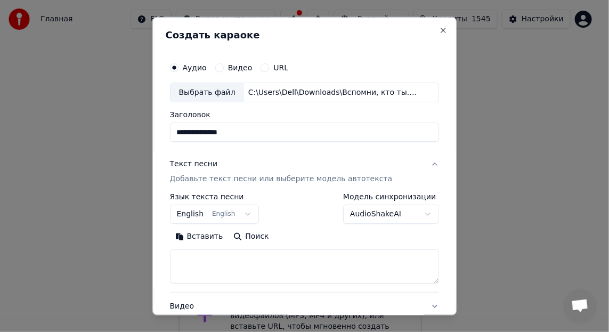
click at [200, 235] on button "Вставить" at bounding box center [199, 236] width 59 height 17
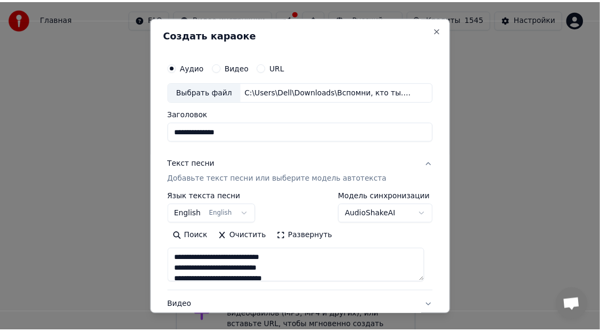
scroll to position [132, 0]
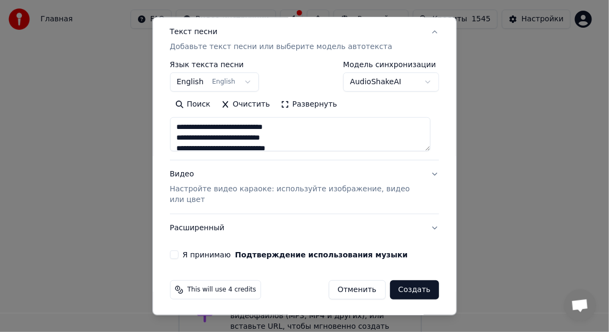
type textarea "**********"
click at [172, 250] on button "Я принимаю Подтверждение использования музыки" at bounding box center [174, 254] width 9 height 9
click at [409, 290] on button "Создать" at bounding box center [414, 289] width 49 height 19
select select "**"
type textarea "**********"
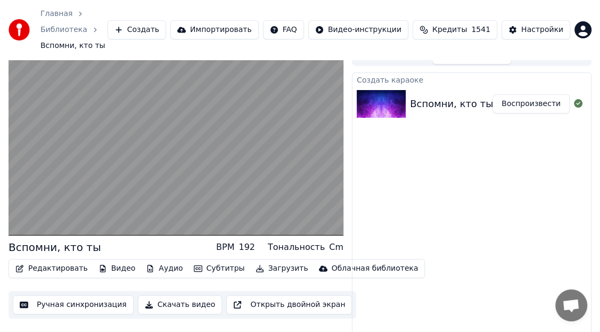
scroll to position [19, 0]
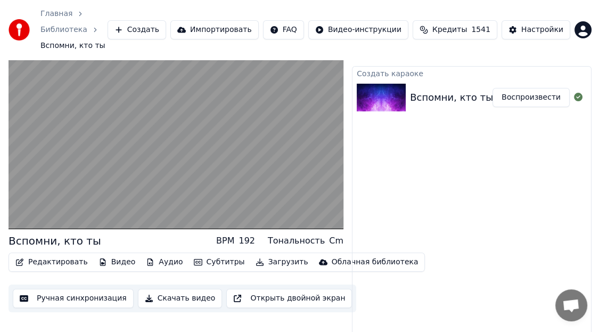
click at [167, 289] on button "Скачать видео" at bounding box center [180, 298] width 85 height 19
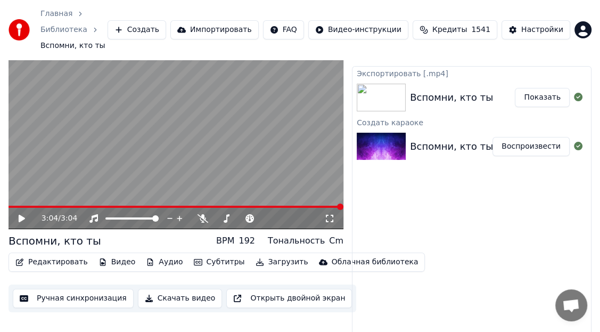
click at [547, 88] on button "Показать" at bounding box center [542, 97] width 55 height 19
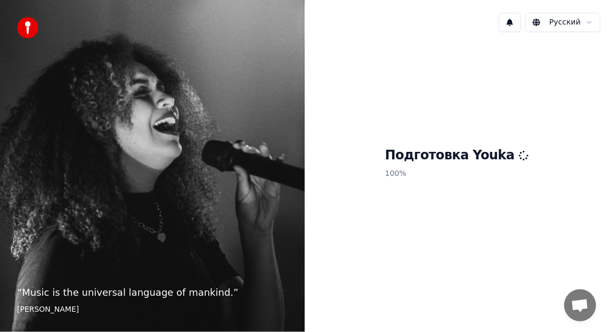
scroll to position [64, 0]
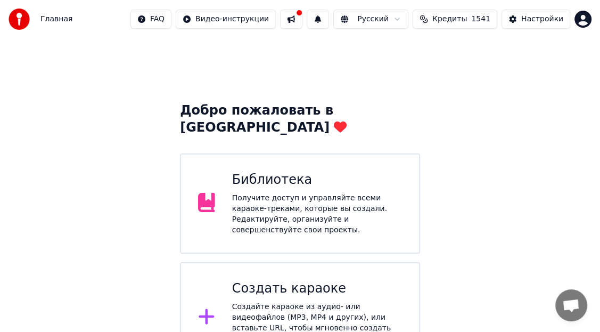
click at [202, 307] on icon at bounding box center [206, 316] width 17 height 19
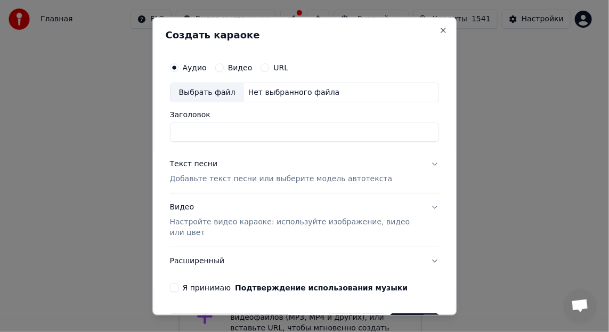
click at [189, 90] on div "Выбрать файл" at bounding box center [207, 92] width 74 height 19
type input "**********"
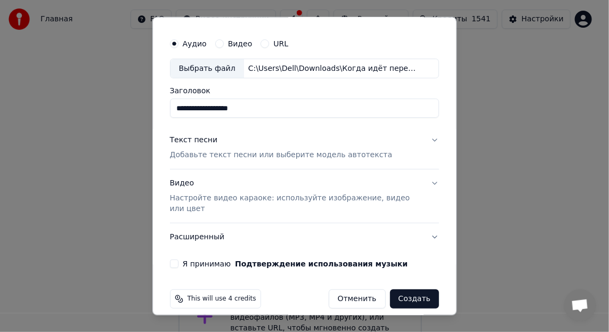
scroll to position [33, 0]
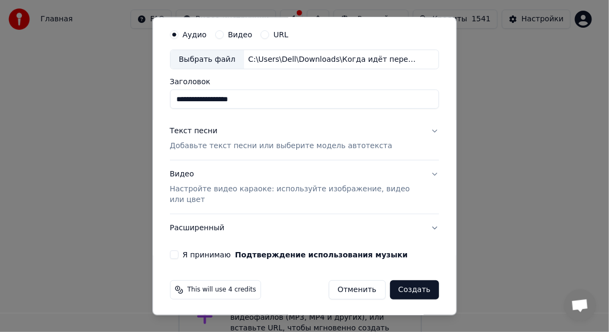
click at [172, 250] on button "Я принимаю Подтверждение использования музыки" at bounding box center [174, 254] width 9 height 9
click at [415, 291] on button "Создать" at bounding box center [414, 289] width 49 height 19
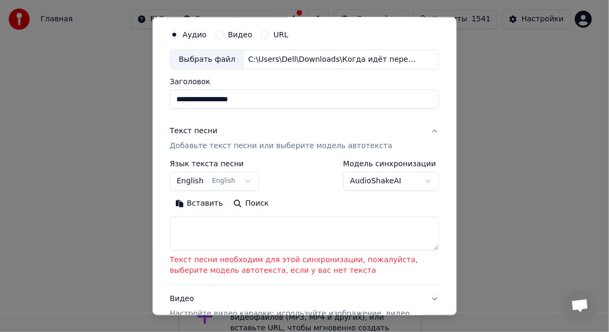
click at [204, 200] on button "Вставить" at bounding box center [199, 203] width 59 height 17
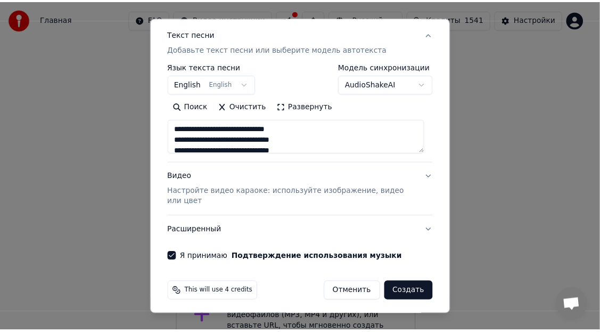
scroll to position [132, 0]
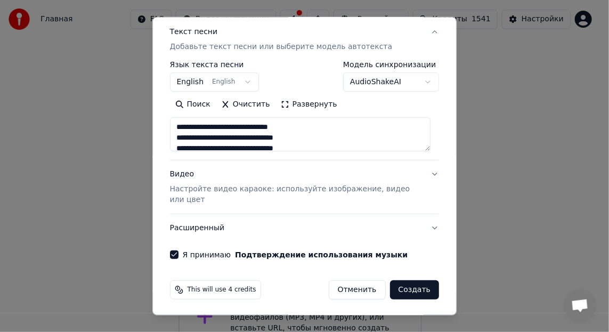
type textarea "**********"
click at [404, 290] on button "Создать" at bounding box center [414, 289] width 49 height 19
select select "**"
type textarea "**********"
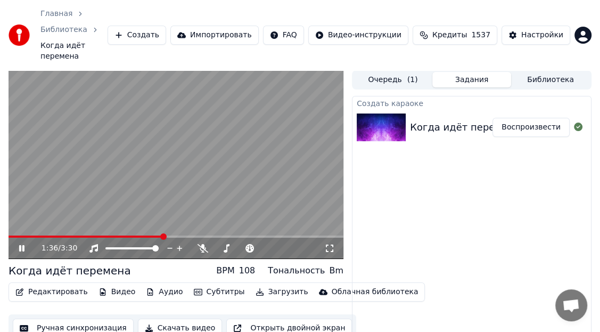
click at [169, 319] on button "Скачать видео" at bounding box center [180, 328] width 85 height 19
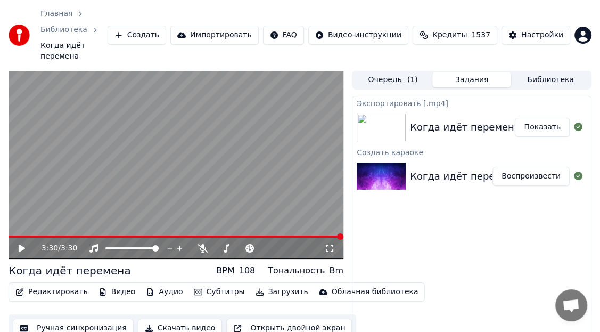
click at [547, 118] on button "Показать" at bounding box center [542, 127] width 55 height 19
